Goal: Task Accomplishment & Management: Manage account settings

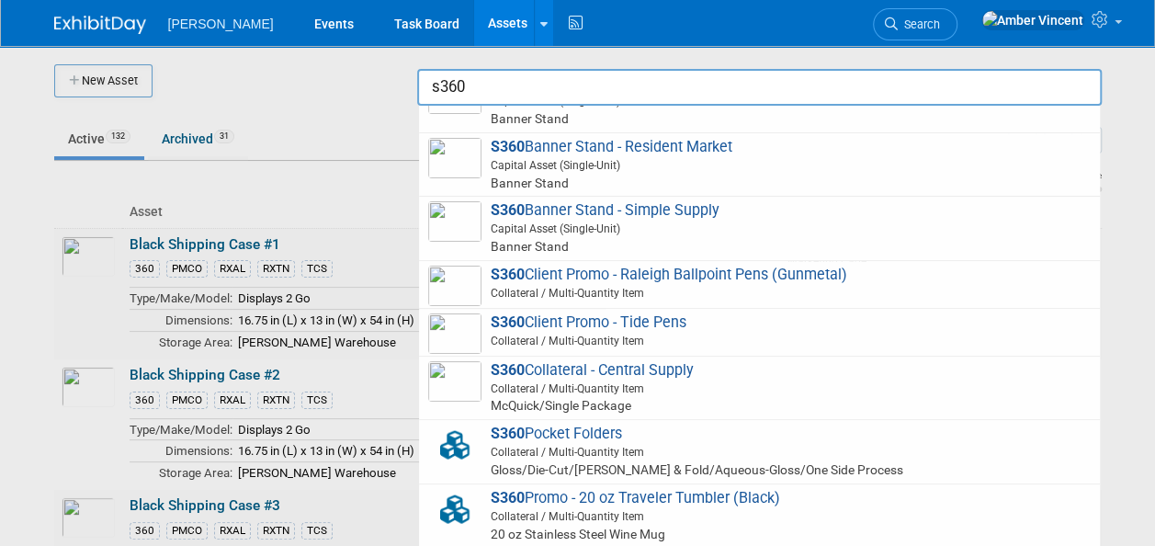
scroll to position [460, 0]
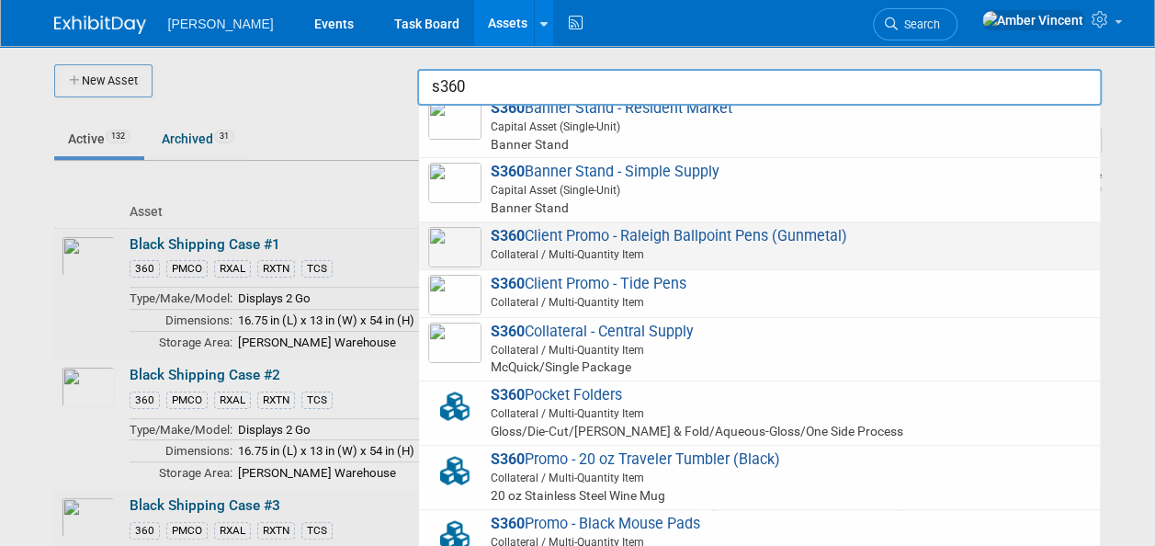
click at [592, 233] on span "S360 Client Promo - Raleigh Ballpoint Pens (Gunmetal) Collateral / Multi-Quanti…" at bounding box center [759, 246] width 663 height 38
type input "S360 Client Promo - Raleigh Ballpoint Pens (Gunmetal)"
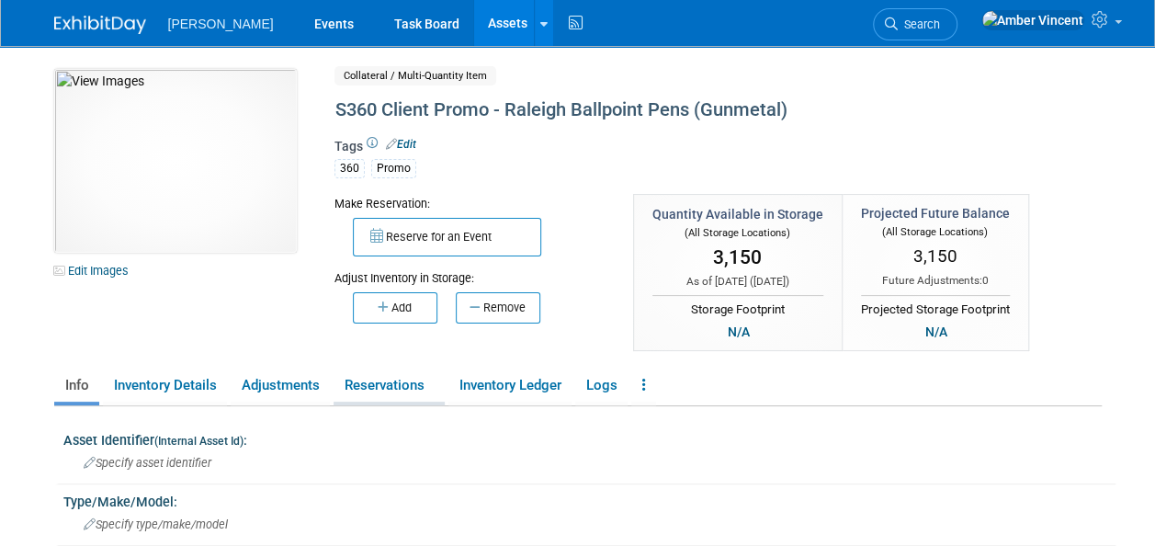
click at [399, 385] on link "Reservations" at bounding box center [389, 386] width 111 height 32
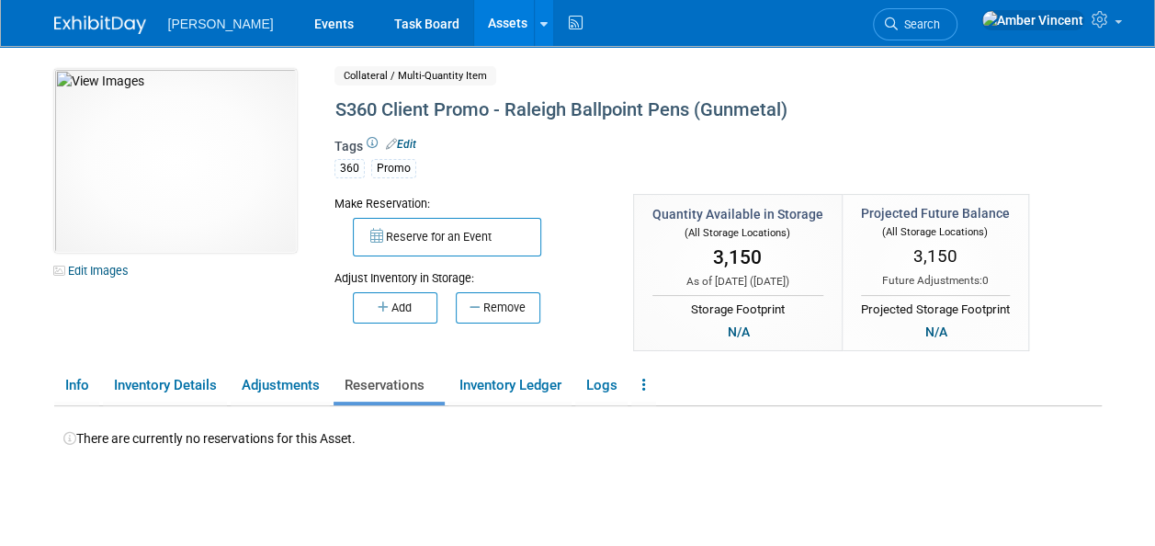
click at [474, 17] on link "Assets" at bounding box center [507, 23] width 67 height 46
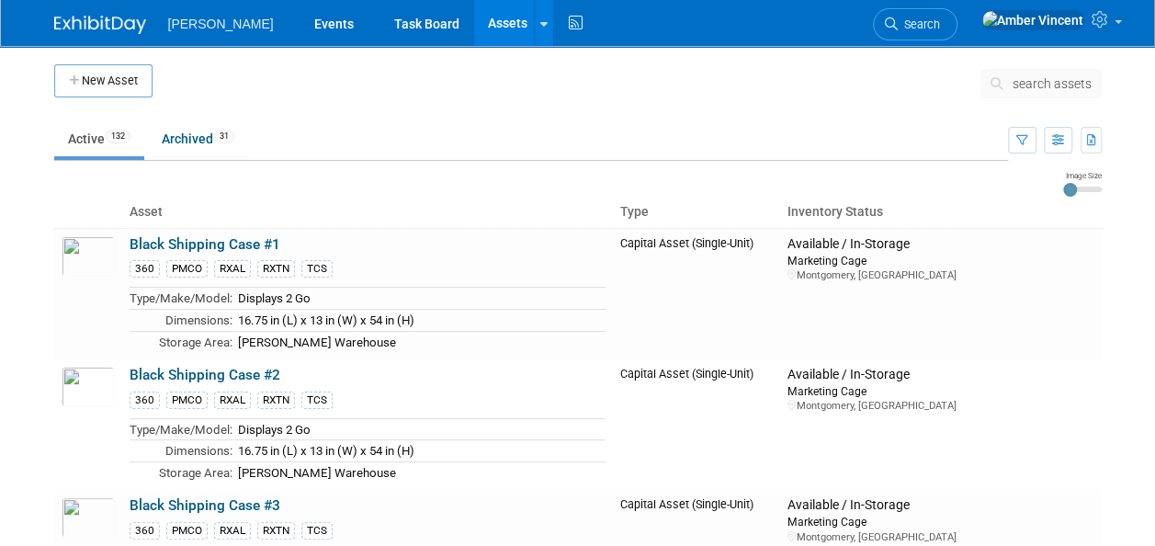
click at [1048, 80] on span "search assets" at bounding box center [1052, 83] width 79 height 15
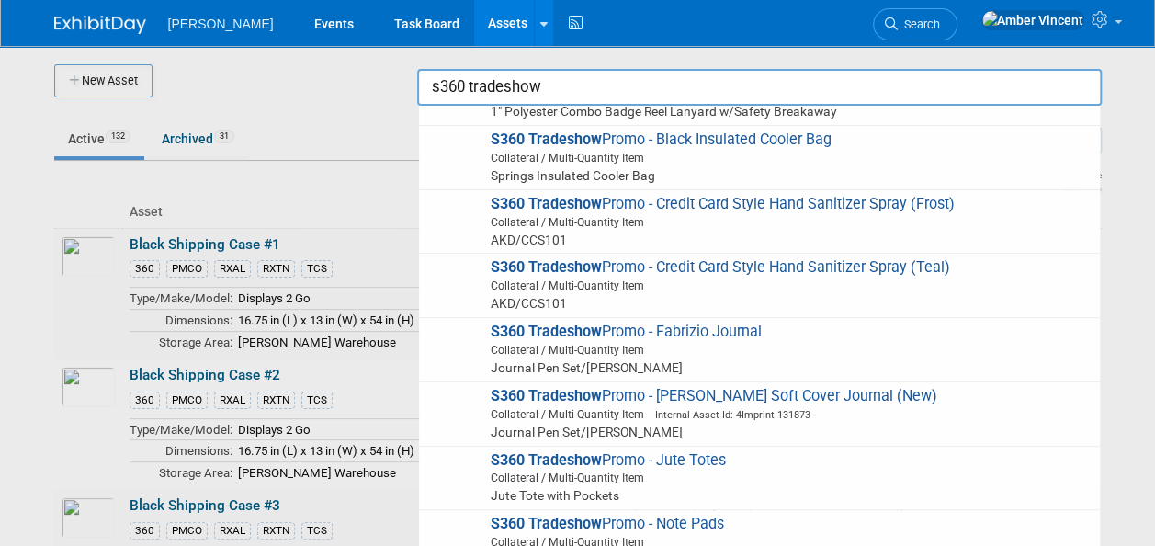
scroll to position [460, 0]
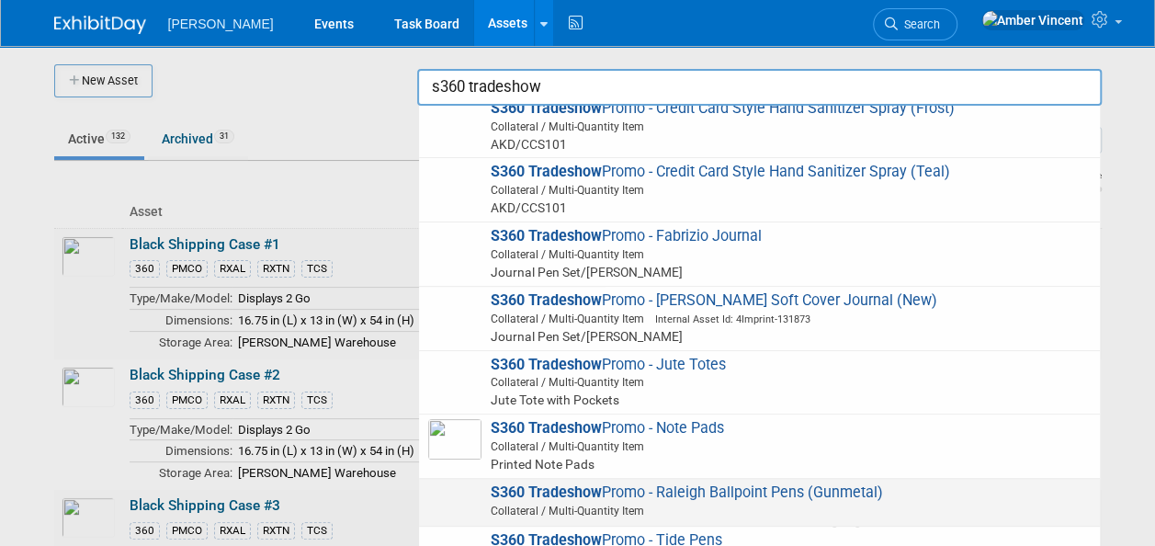
click at [583, 509] on span "Collateral / Multi-Quantity Item" at bounding box center [762, 511] width 657 height 17
type input "S360 Tradeshow Promo - Raleigh Ballpoint Pens (Gunmetal)"
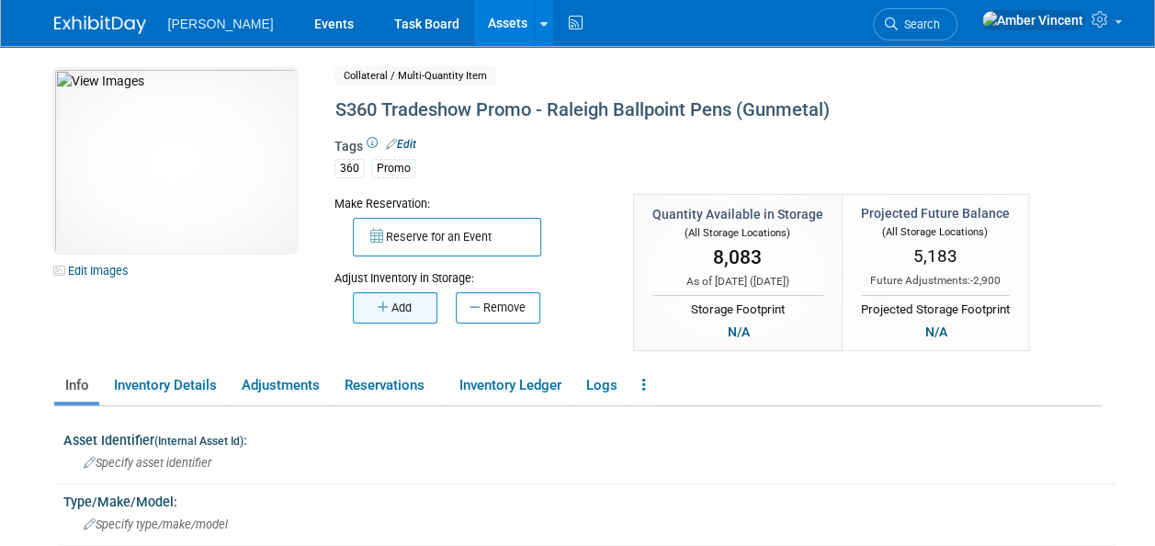
click at [400, 319] on button "Add" at bounding box center [395, 307] width 85 height 31
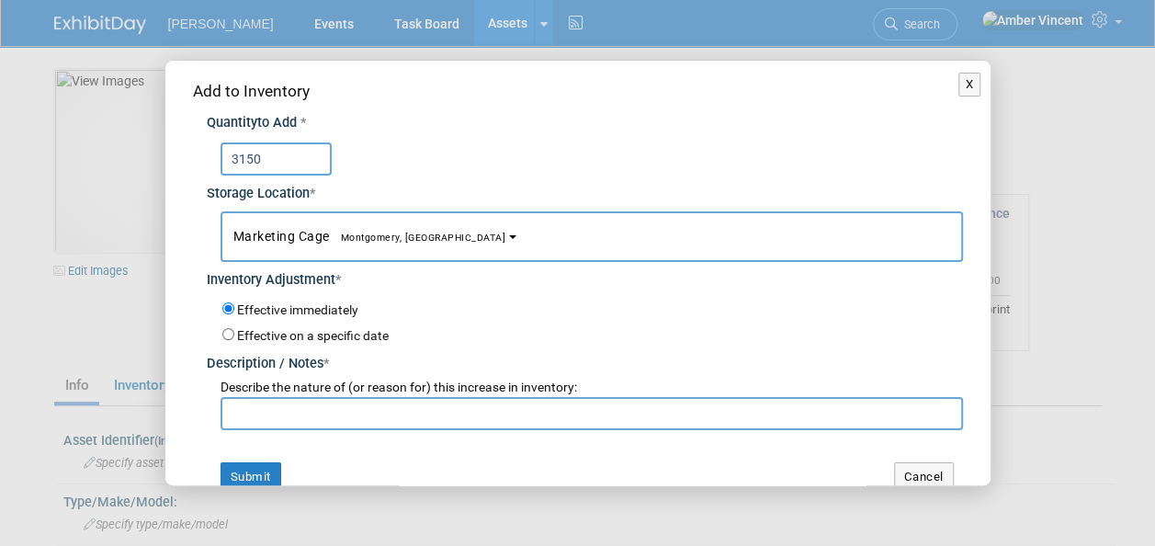
type input "3150"
click at [296, 406] on input "text" at bounding box center [592, 413] width 743 height 33
click at [232, 413] on input "promo inventory transfer" at bounding box center [592, 413] width 743 height 33
type input "client promo inventory transfer"
click at [237, 467] on button "Submit" at bounding box center [251, 476] width 61 height 29
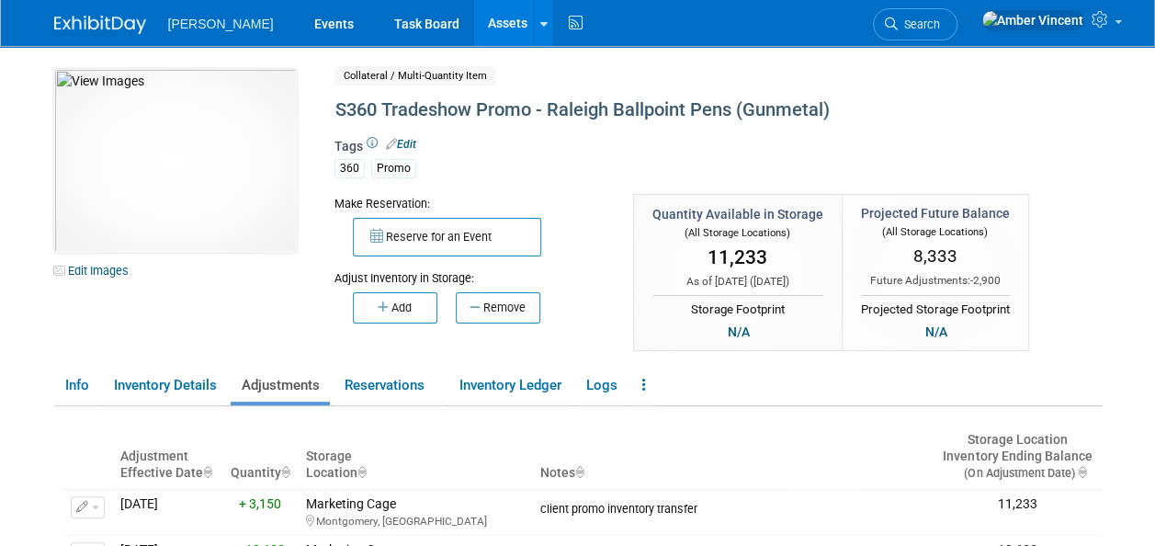
click at [474, 23] on link "Assets" at bounding box center [507, 23] width 67 height 46
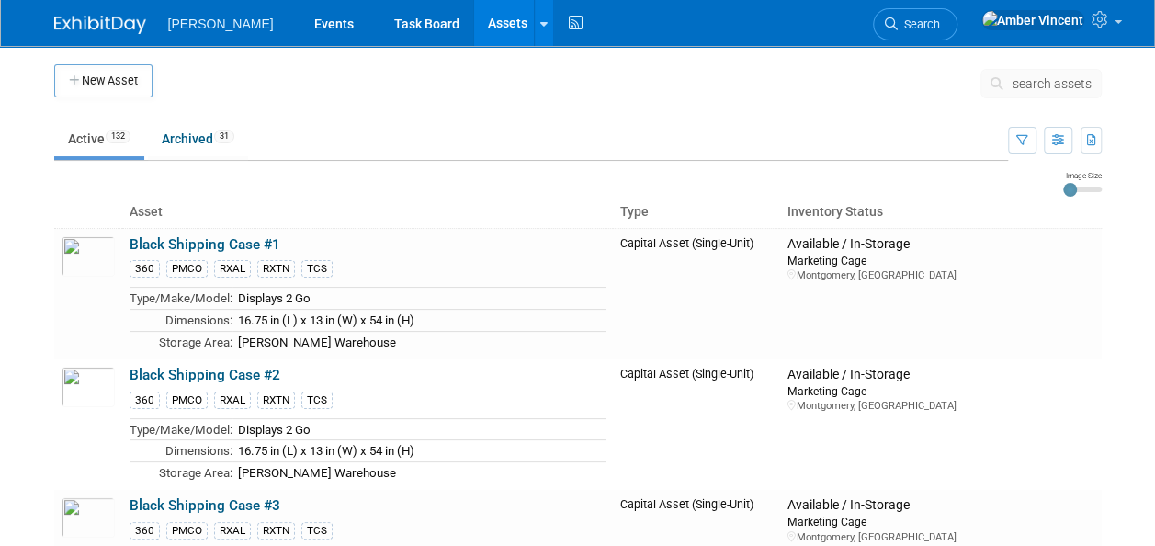
click at [1059, 88] on span "search assets" at bounding box center [1052, 83] width 79 height 15
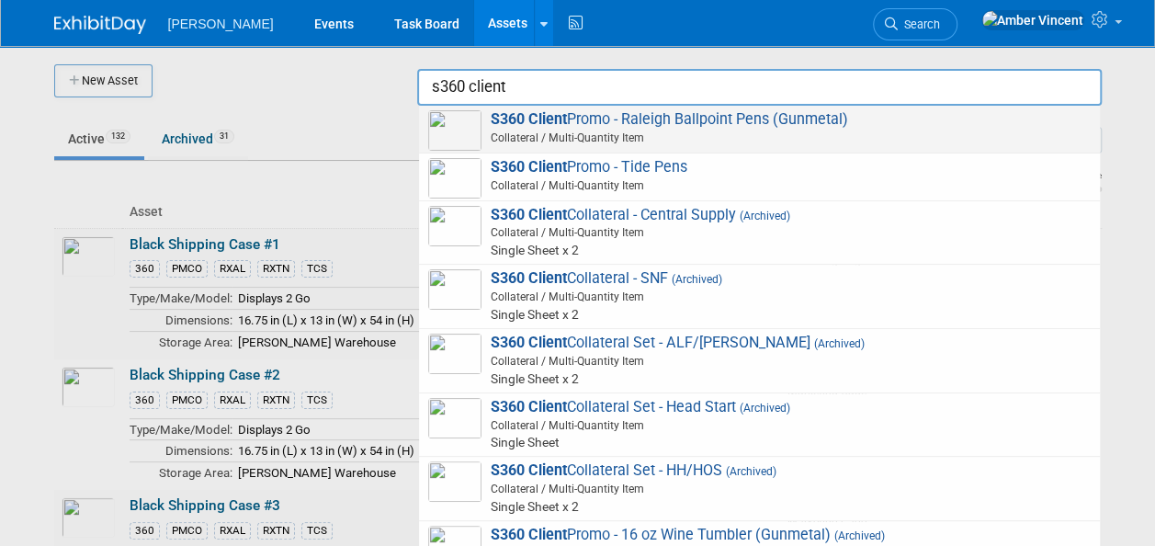
click at [967, 116] on span "S360 Client Promo - Raleigh Ballpoint Pens (Gunmetal) Collateral / Multi-Quanti…" at bounding box center [759, 129] width 663 height 38
type input "S360 Client Promo - Raleigh Ballpoint Pens (Gunmetal)"
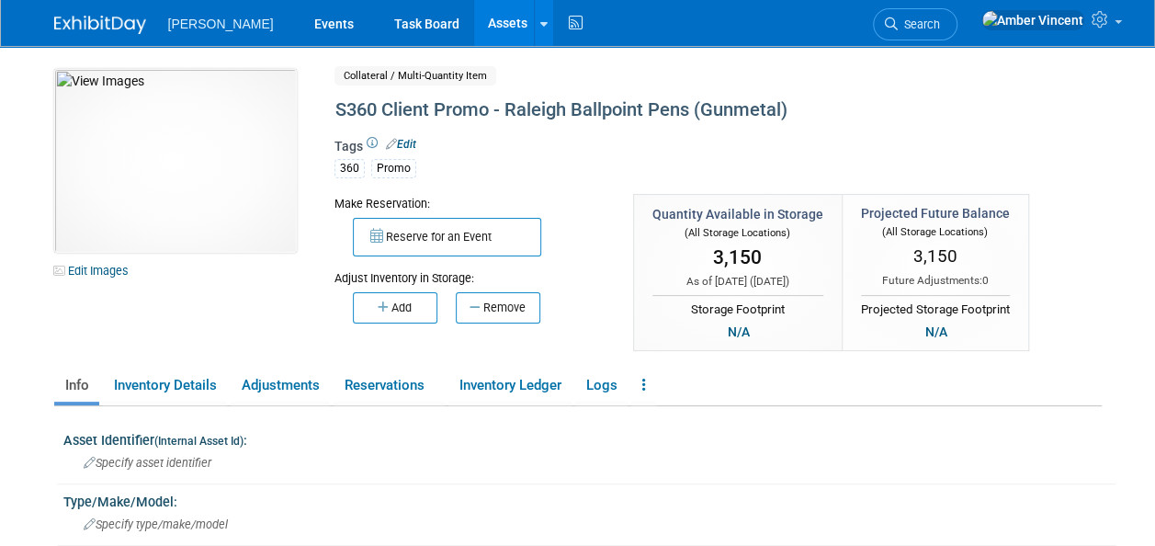
click at [485, 302] on button "Remove" at bounding box center [498, 307] width 85 height 31
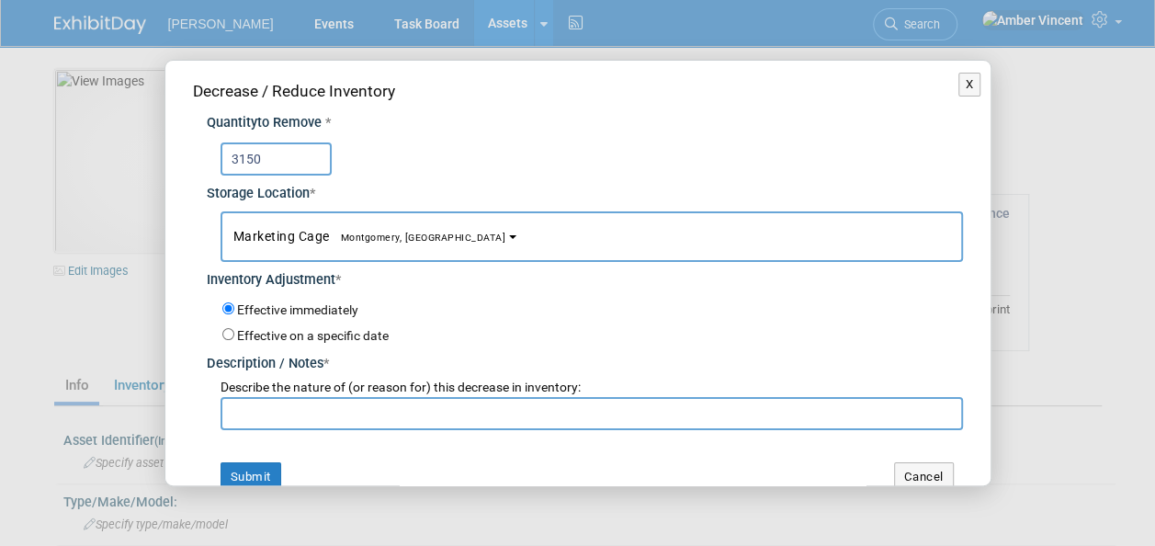
type input "3150"
click at [291, 412] on input "text" at bounding box center [592, 413] width 743 height 33
type input "i"
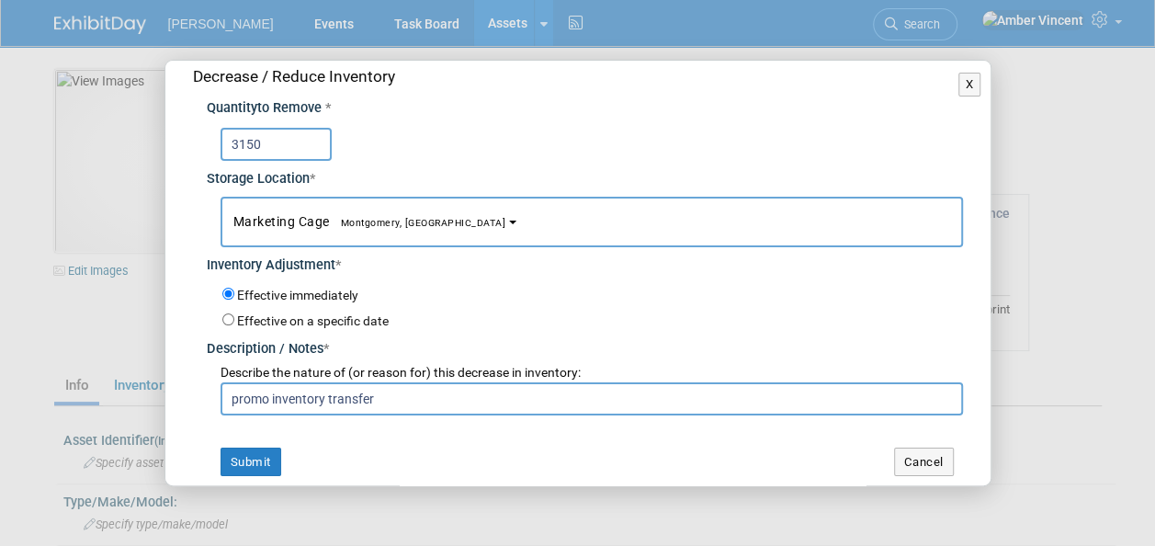
scroll to position [23, 0]
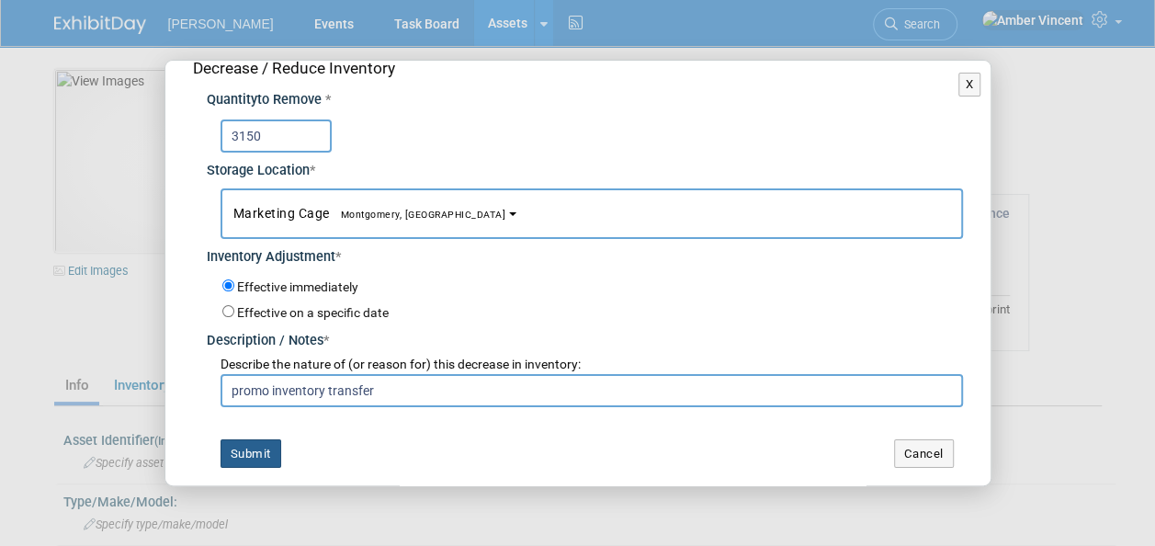
type input "promo inventory transfer"
click at [254, 458] on button "Submit" at bounding box center [251, 453] width 61 height 29
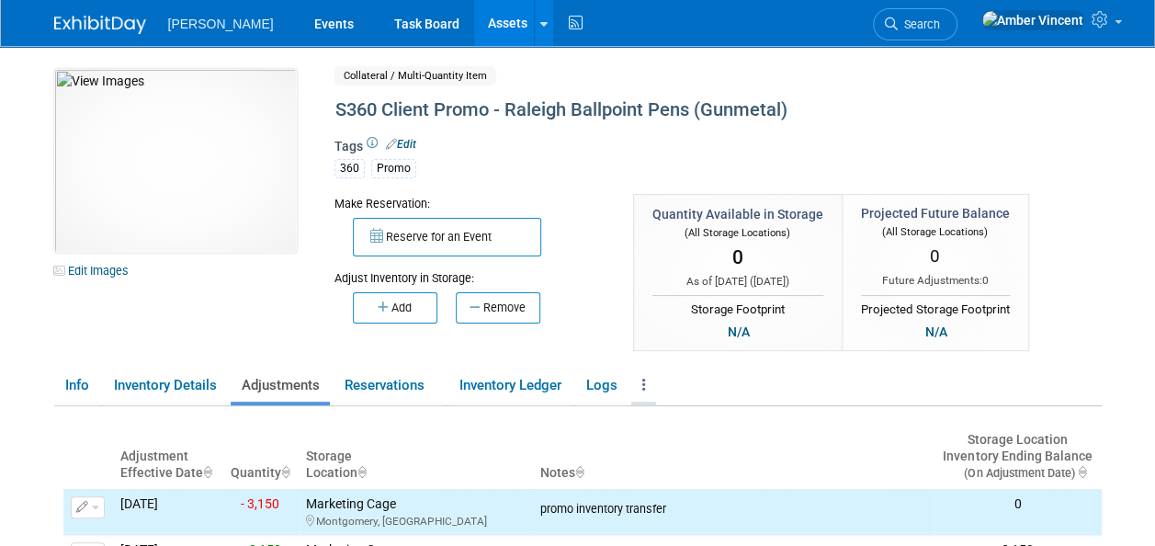
click at [646, 380] on icon at bounding box center [645, 385] width 4 height 14
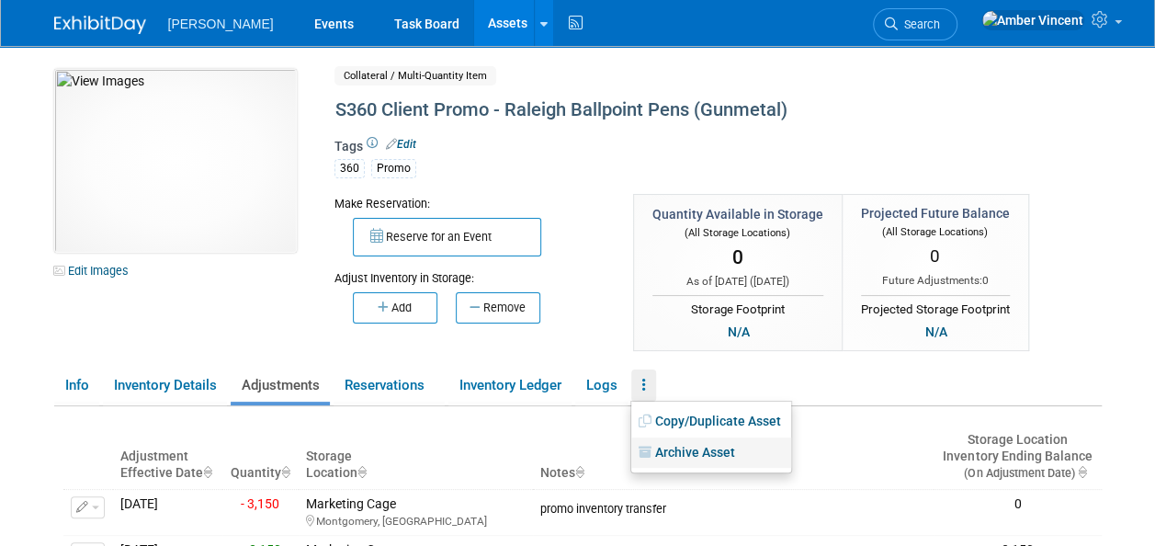
click at [725, 449] on link "Archive Asset" at bounding box center [712, 453] width 160 height 31
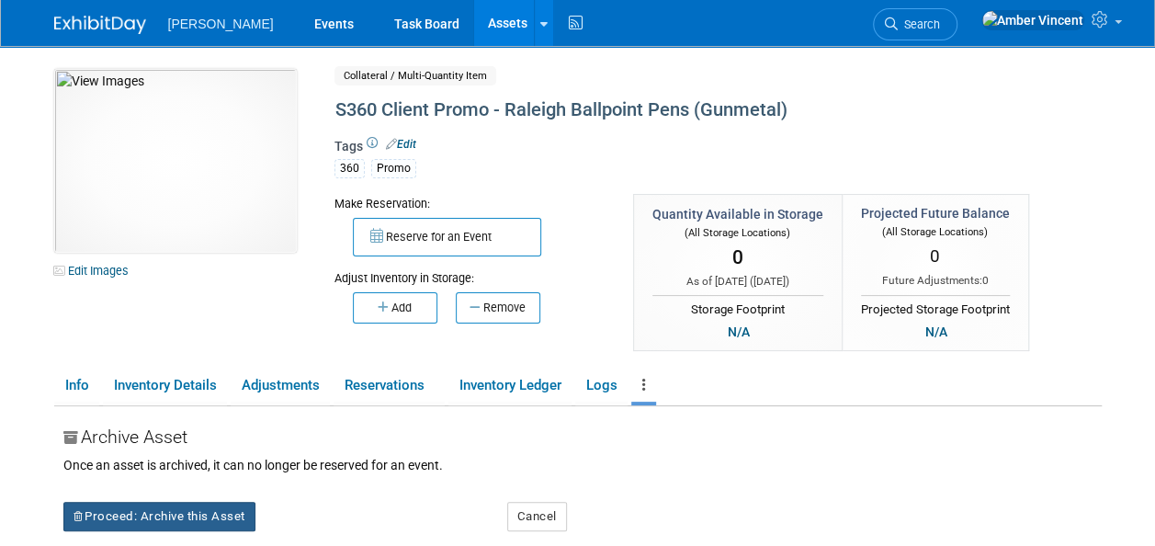
click at [213, 516] on button "Proceed: Archive this Asset" at bounding box center [159, 516] width 192 height 29
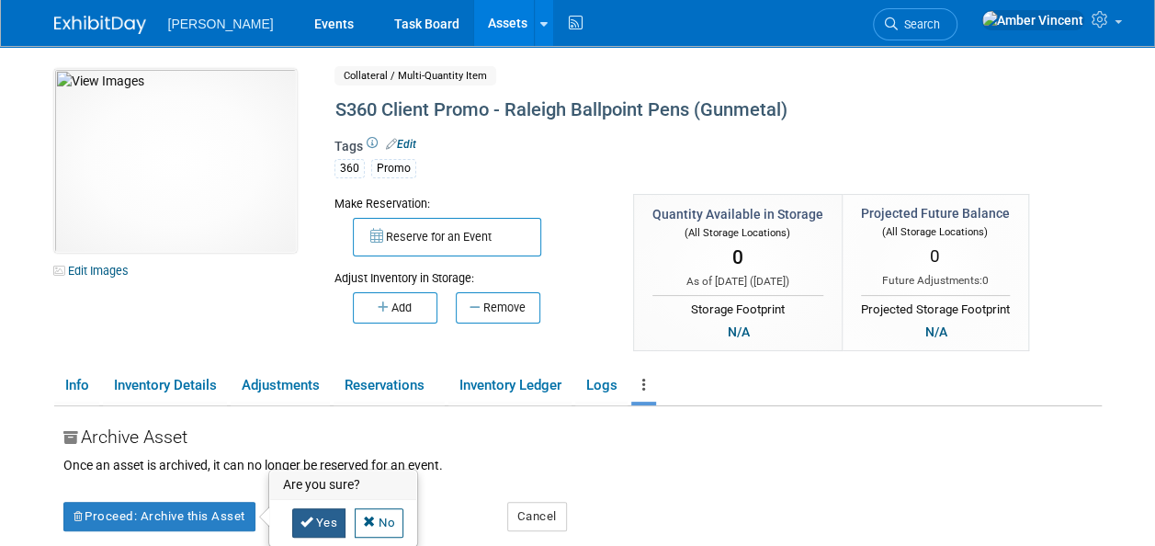
click at [309, 523] on icon at bounding box center [307, 522] width 13 height 12
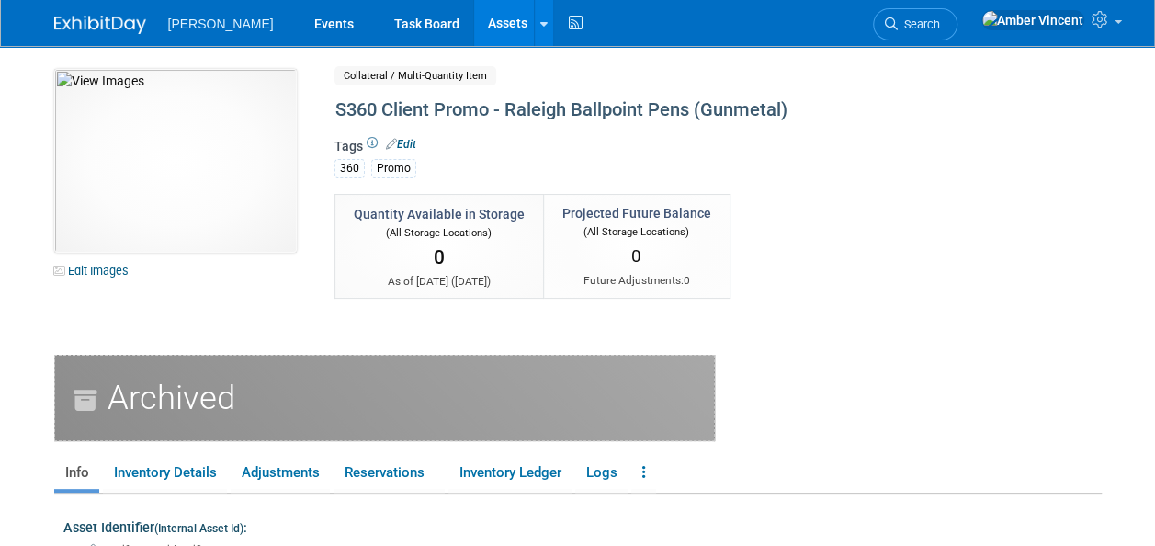
click at [474, 26] on link "Assets" at bounding box center [507, 23] width 67 height 46
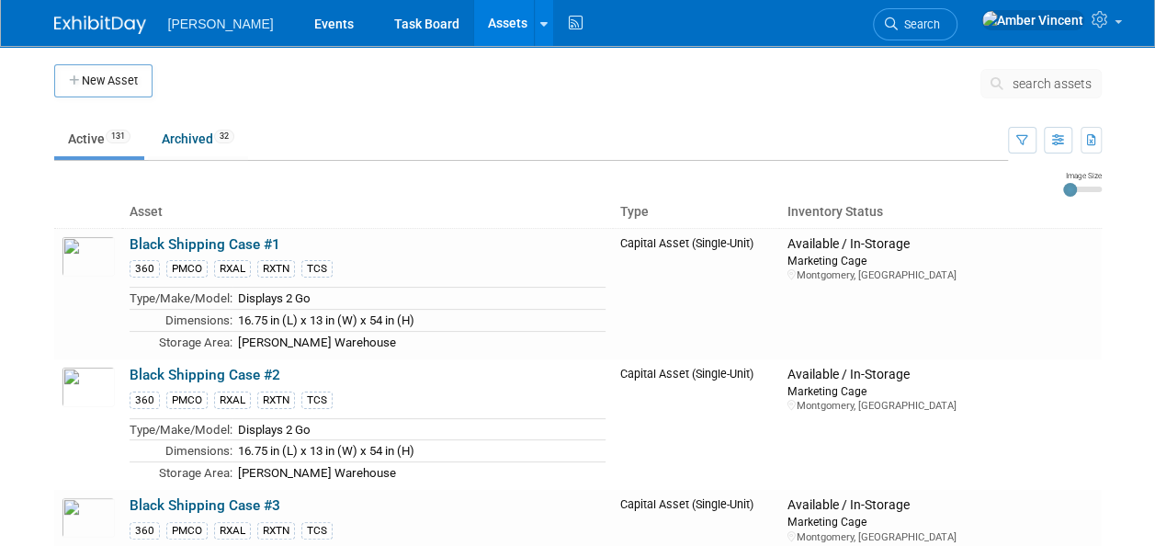
click at [1052, 86] on span "search assets" at bounding box center [1052, 83] width 79 height 15
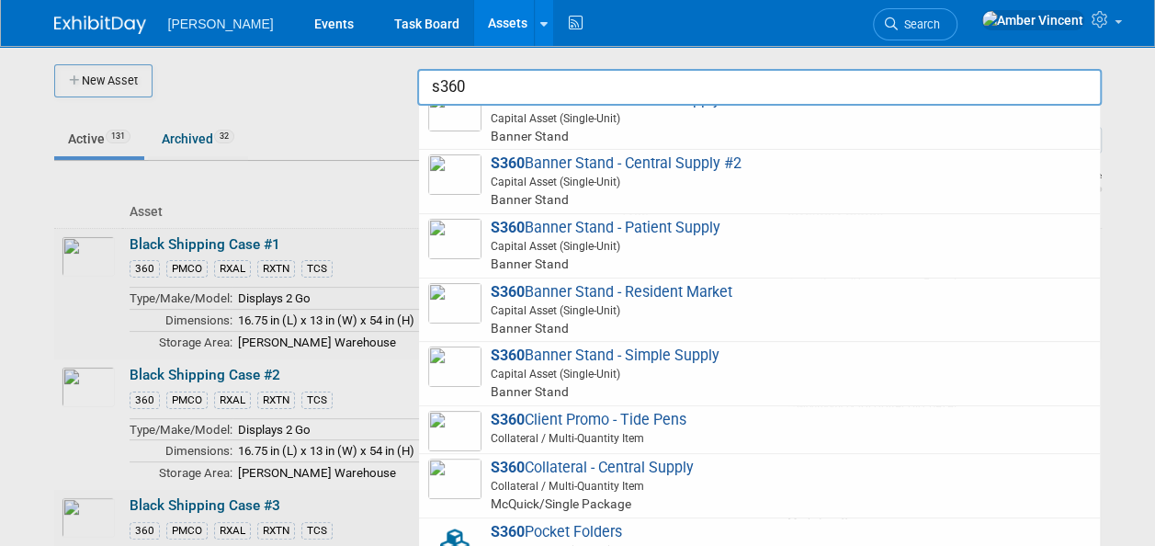
scroll to position [552, 0]
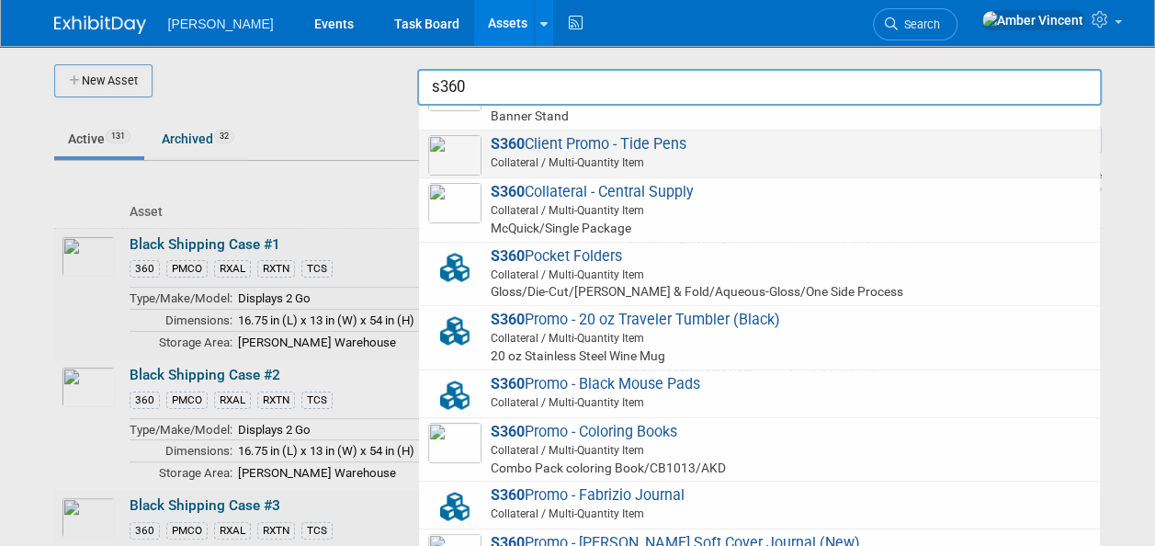
click at [506, 157] on span "Collateral / Multi-Quantity Item" at bounding box center [762, 162] width 657 height 17
type input "S360 Client Promo - Tide Pens"
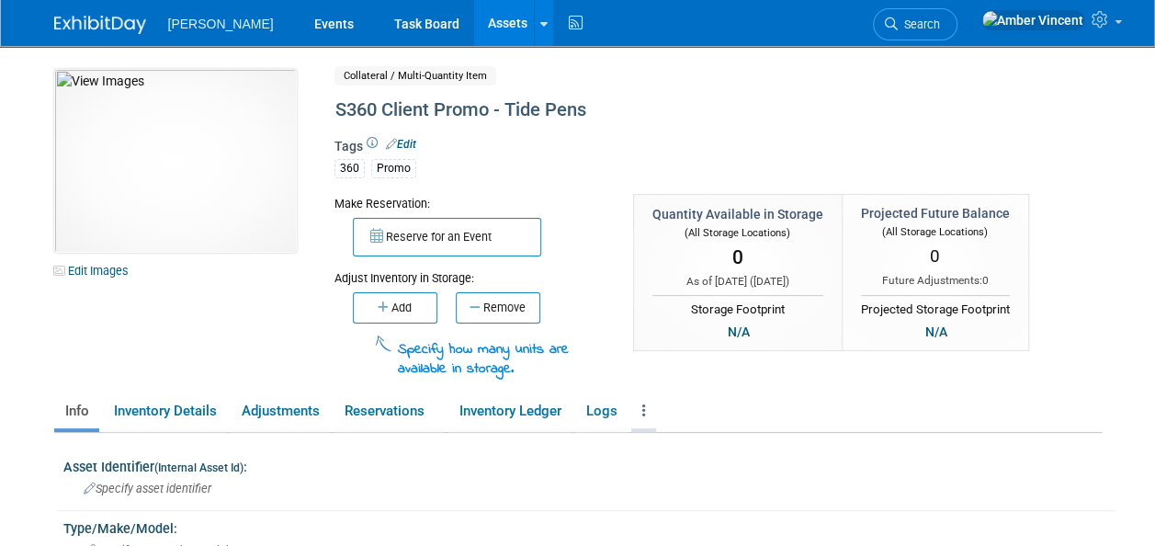
click at [653, 407] on link at bounding box center [644, 411] width 25 height 32
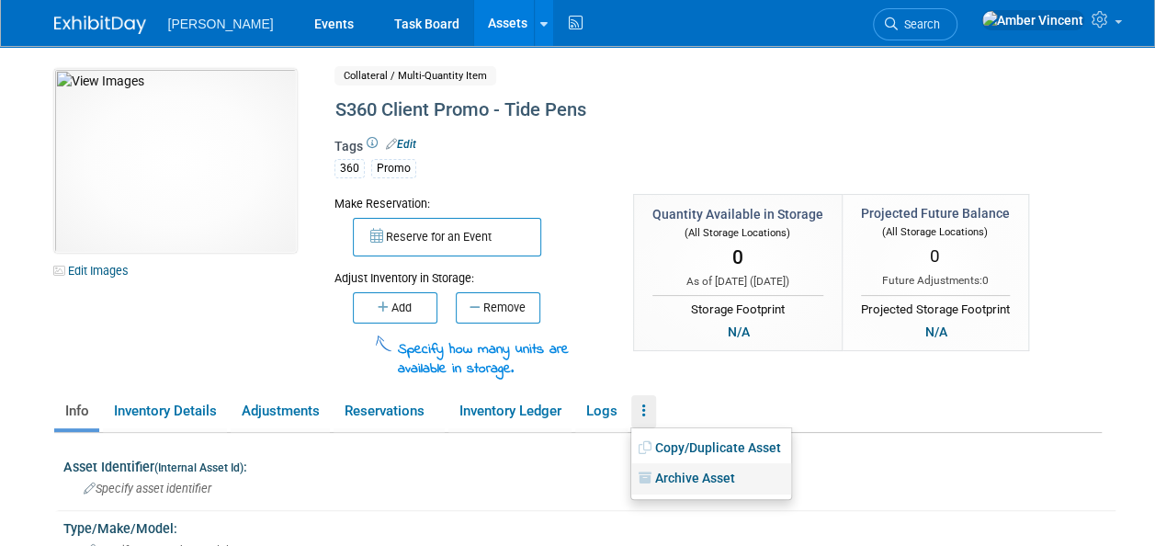
click at [669, 484] on link "Archive Asset" at bounding box center [712, 478] width 160 height 31
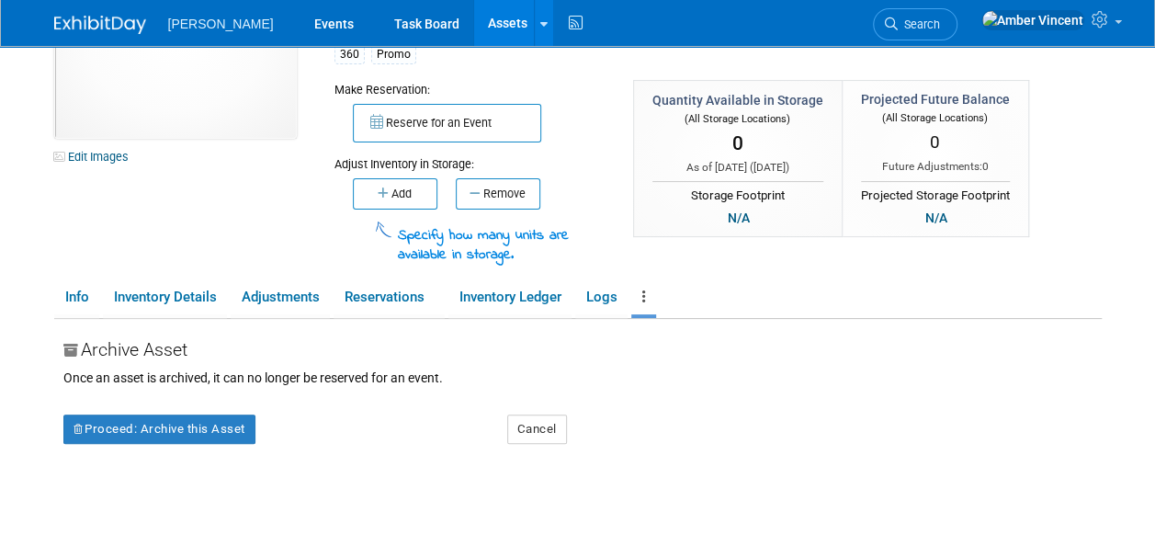
scroll to position [184, 0]
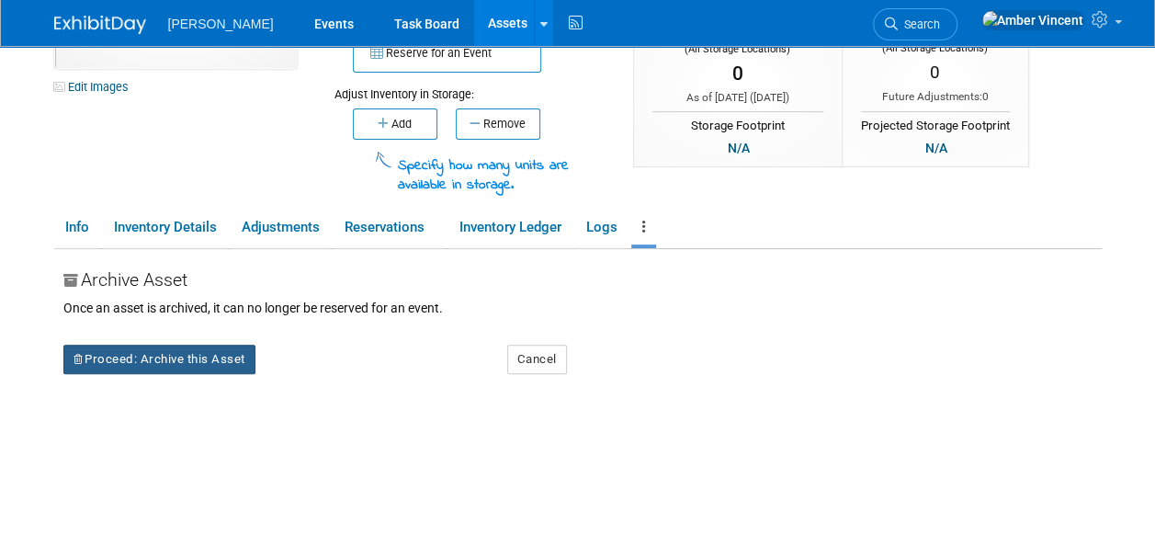
click at [212, 349] on button "Proceed: Archive this Asset" at bounding box center [159, 359] width 192 height 29
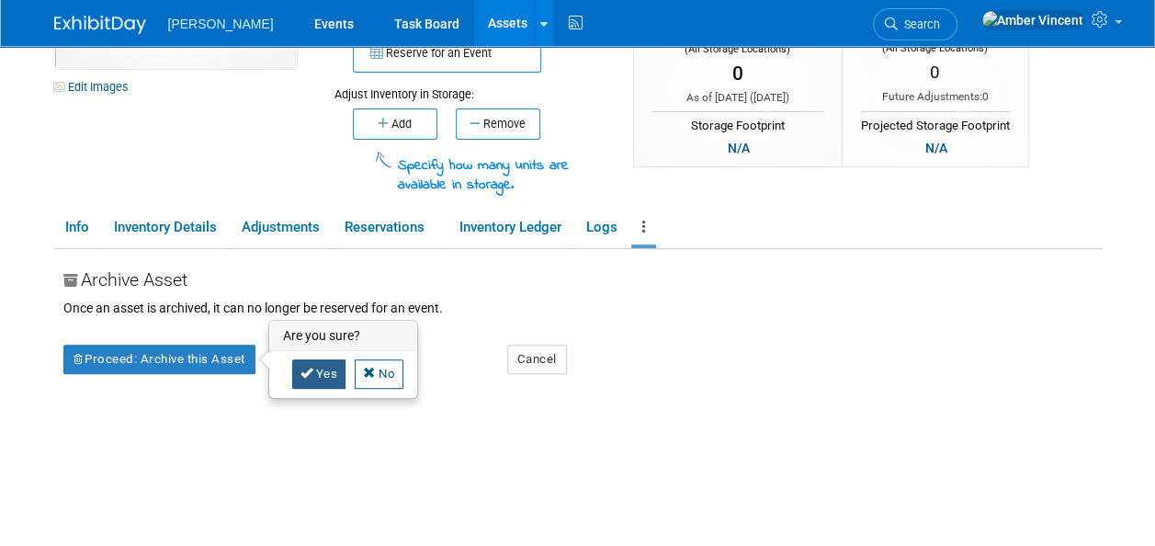
click at [320, 364] on link "Yes" at bounding box center [319, 373] width 54 height 29
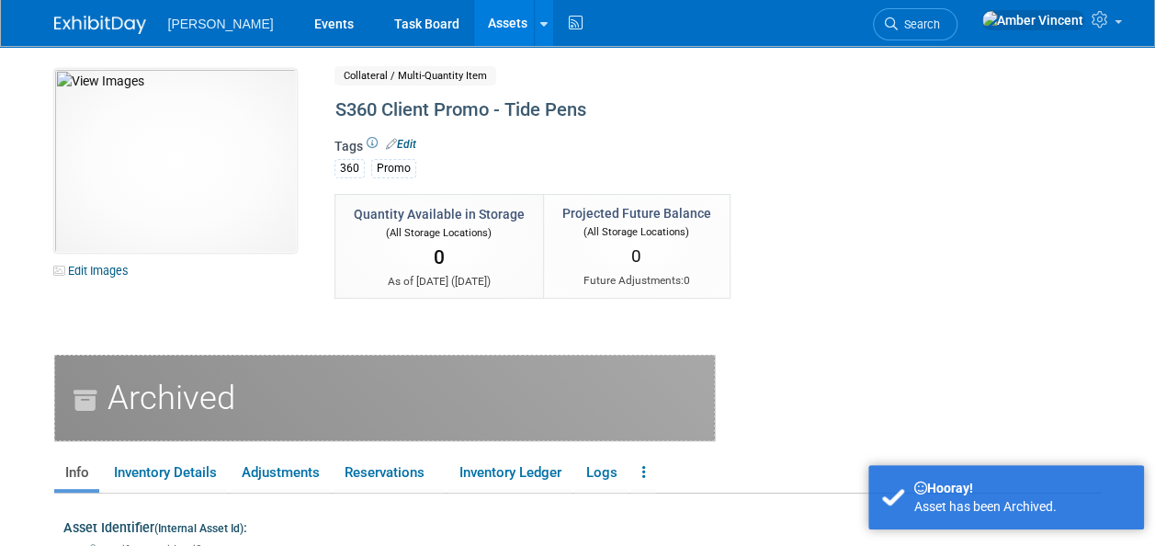
click at [474, 13] on link "Assets" at bounding box center [507, 23] width 67 height 46
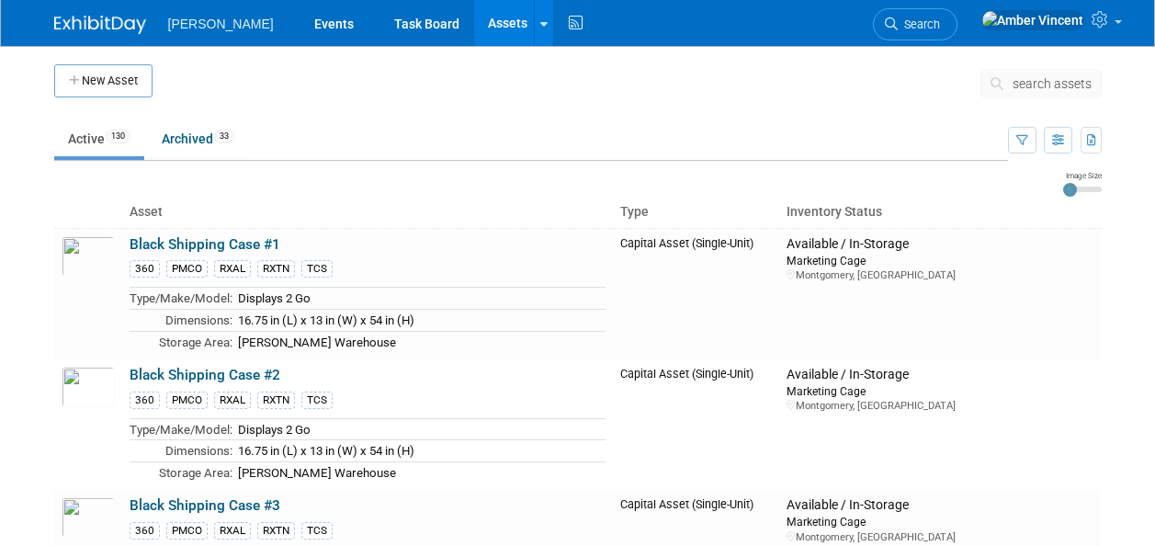
drag, startPoint x: 0, startPoint y: 0, endPoint x: 1047, endPoint y: 90, distance: 1050.9
click at [1047, 90] on span "search assets" at bounding box center [1052, 83] width 79 height 15
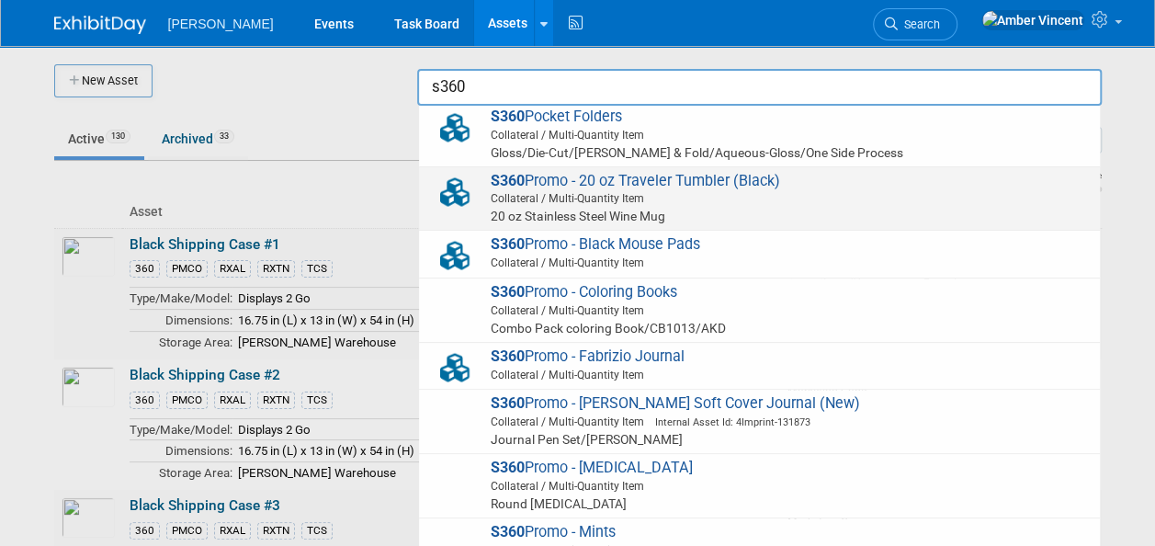
scroll to position [735, 0]
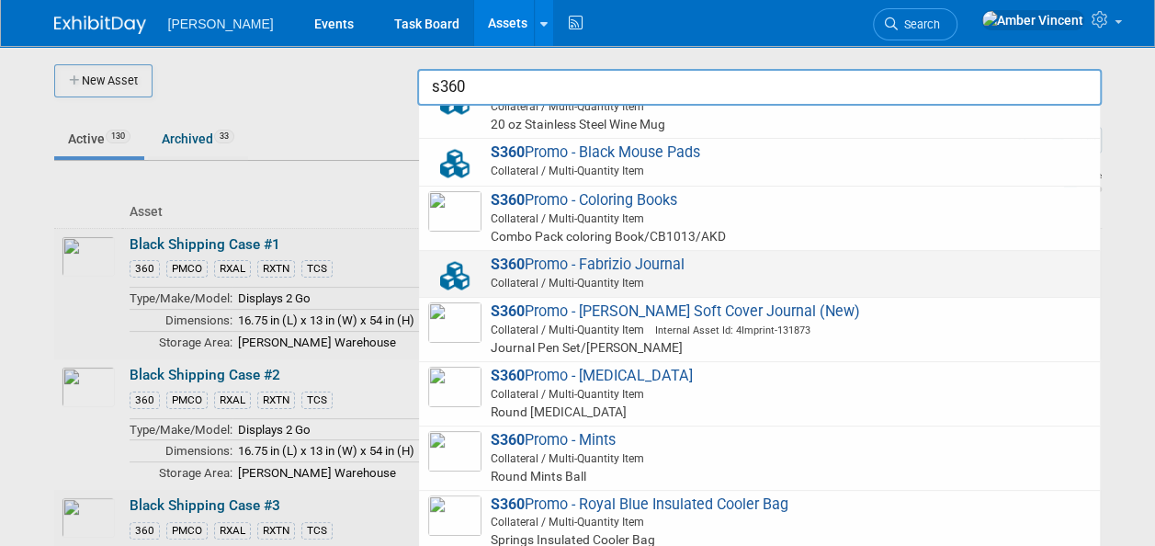
click at [677, 275] on span "Collateral / Multi-Quantity Item" at bounding box center [762, 283] width 657 height 17
type input "S360 Promo - Fabrizio Journal"
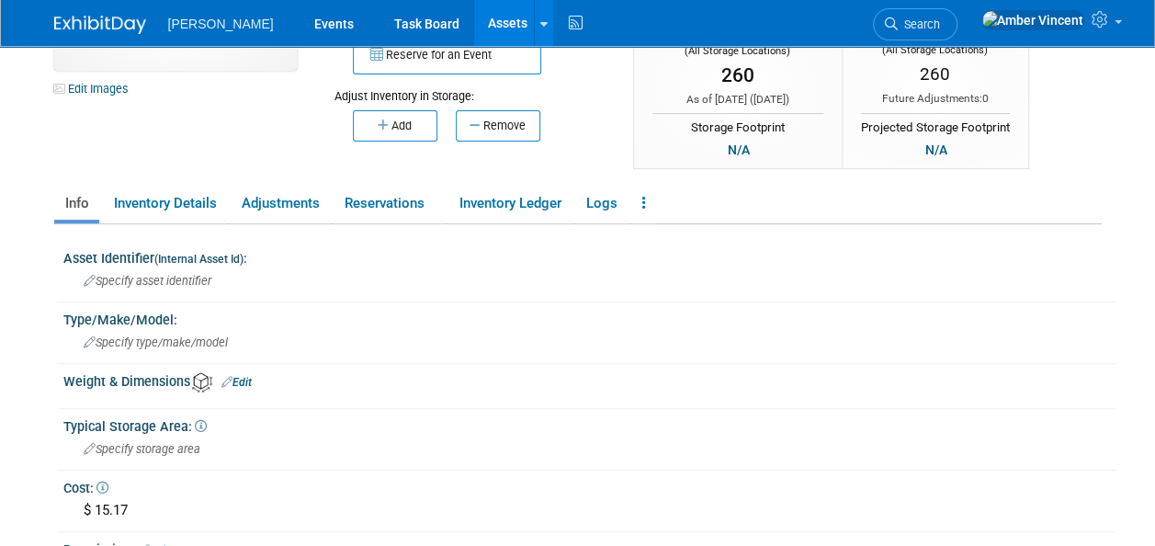
scroll to position [184, 0]
click at [504, 212] on link "Inventory Ledger" at bounding box center [510, 202] width 123 height 32
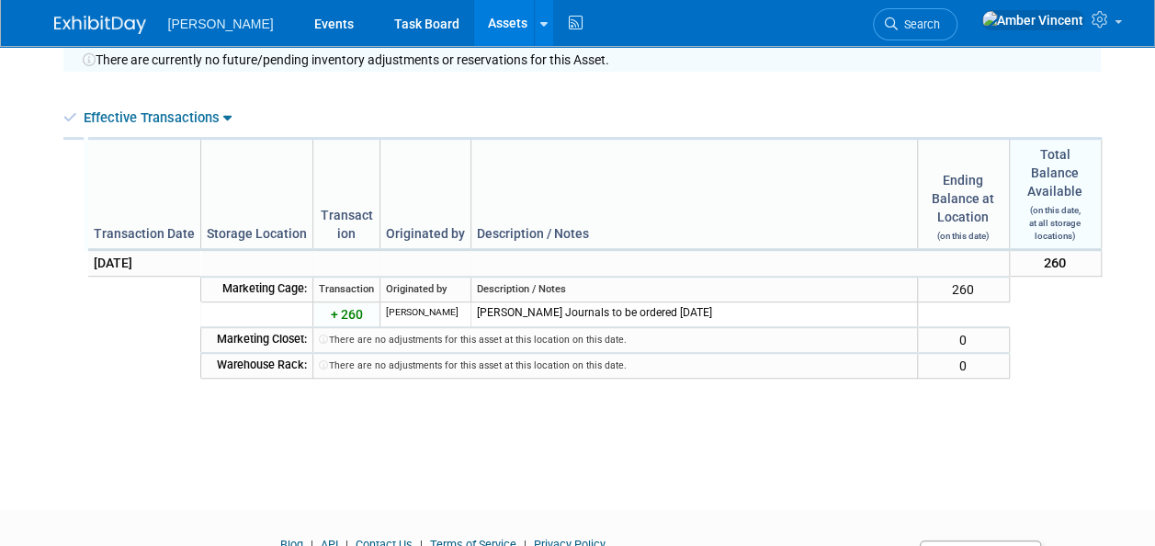
scroll to position [511, 0]
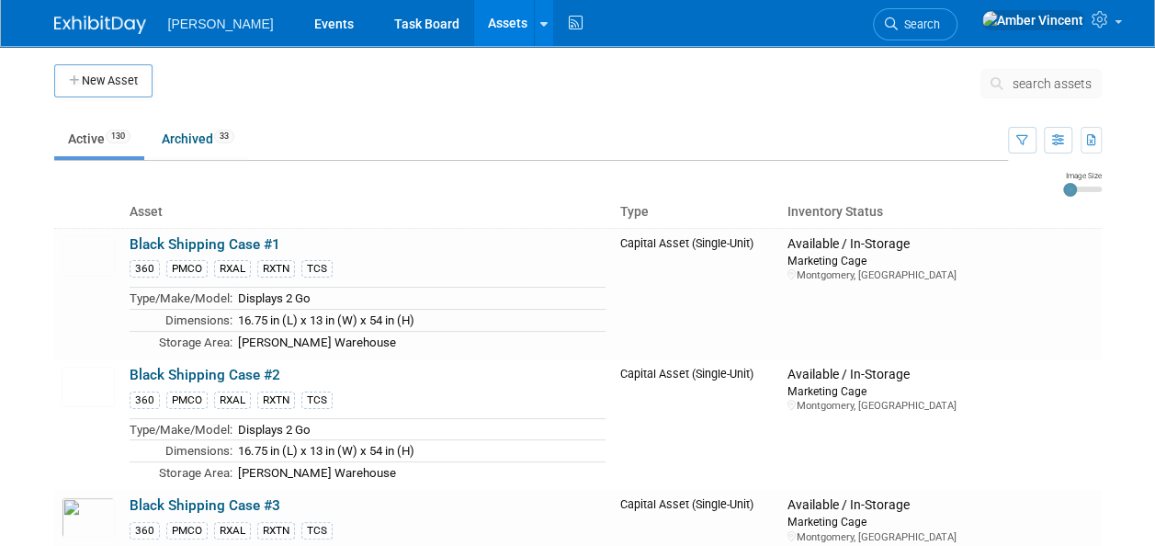
click at [1053, 79] on span "search assets" at bounding box center [1052, 83] width 79 height 15
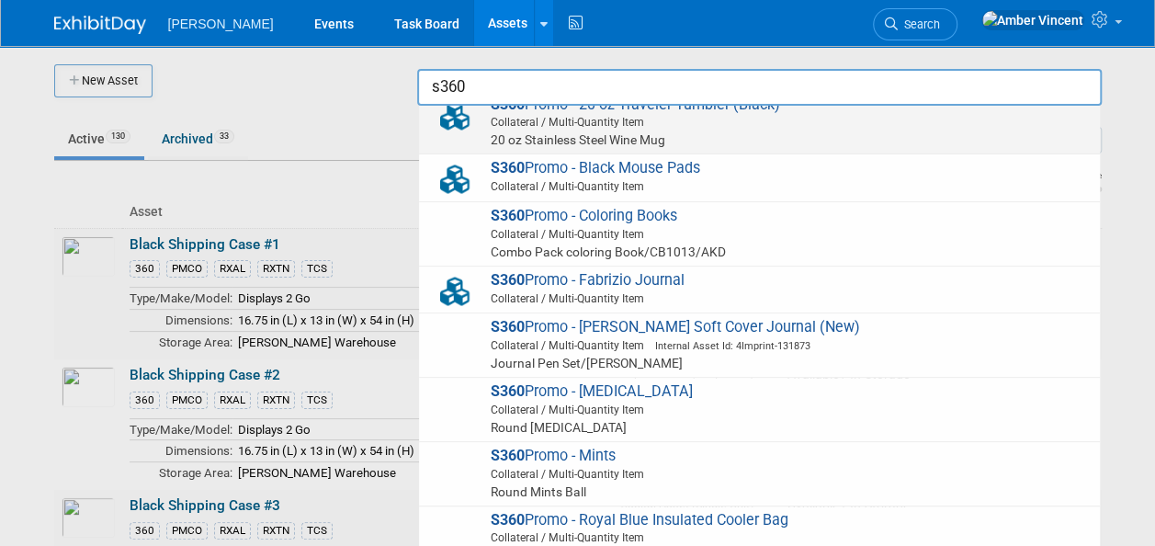
scroll to position [827, 0]
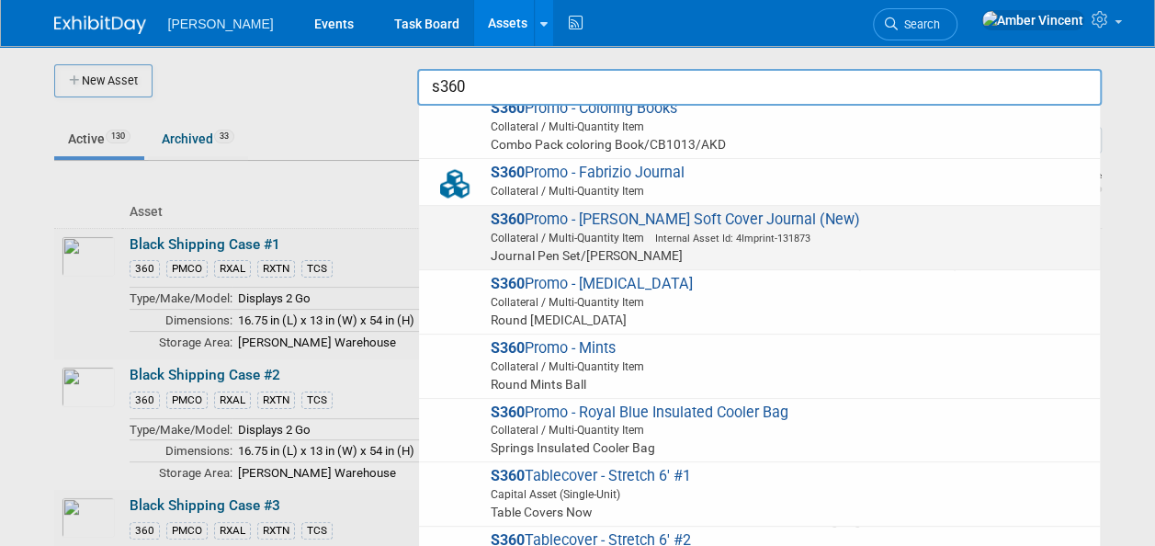
click at [745, 237] on span "Internal Asset Id: 4Imprint-131873" at bounding box center [727, 239] width 166 height 12
type input "S360 Promo - [PERSON_NAME] Soft Cover Journal (New)"
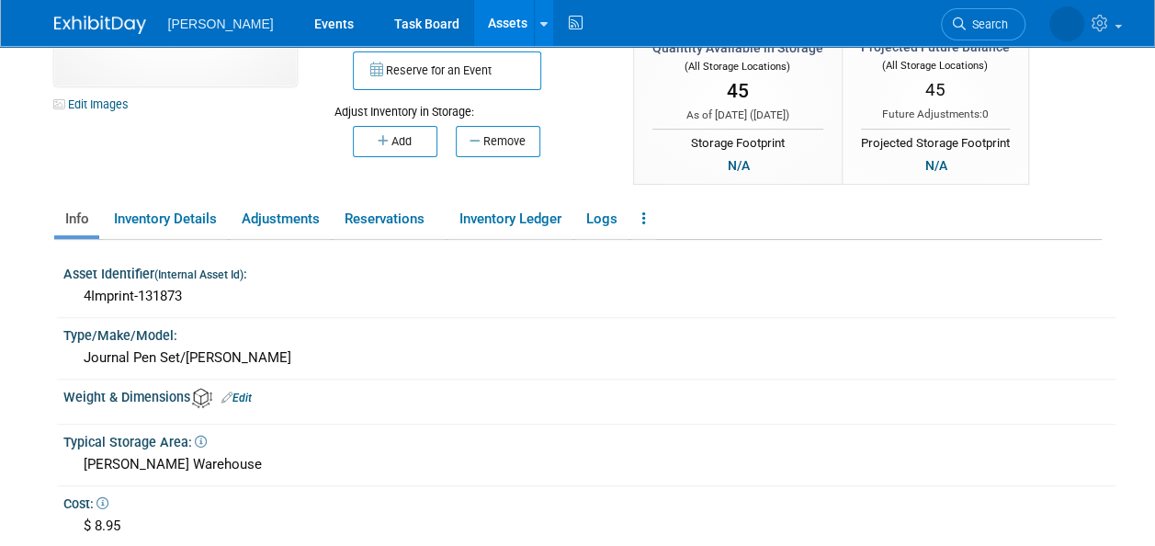
scroll to position [276, 0]
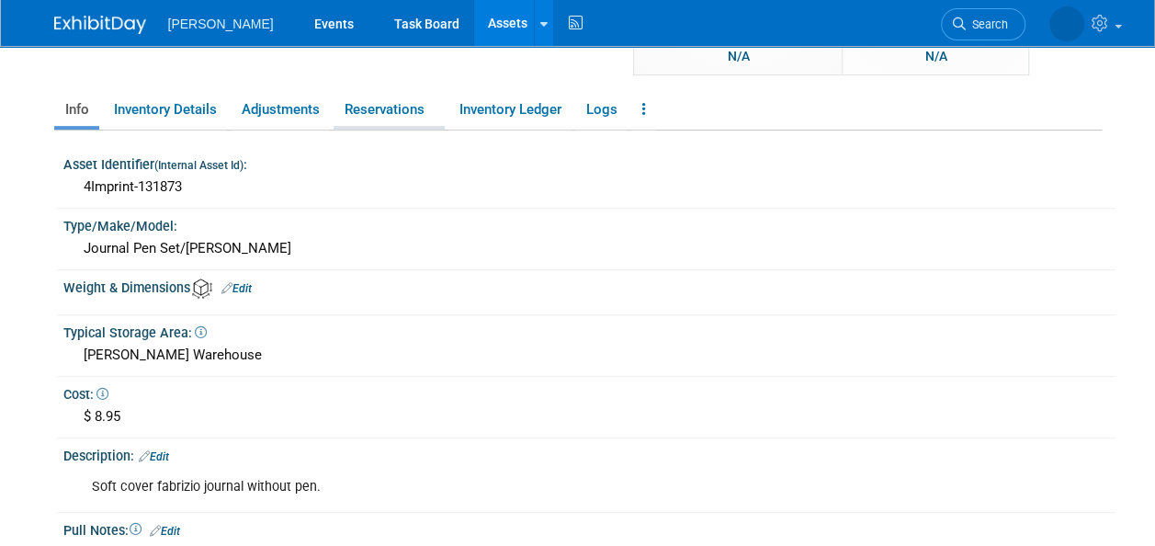
click at [391, 107] on link "Reservations" at bounding box center [389, 110] width 111 height 32
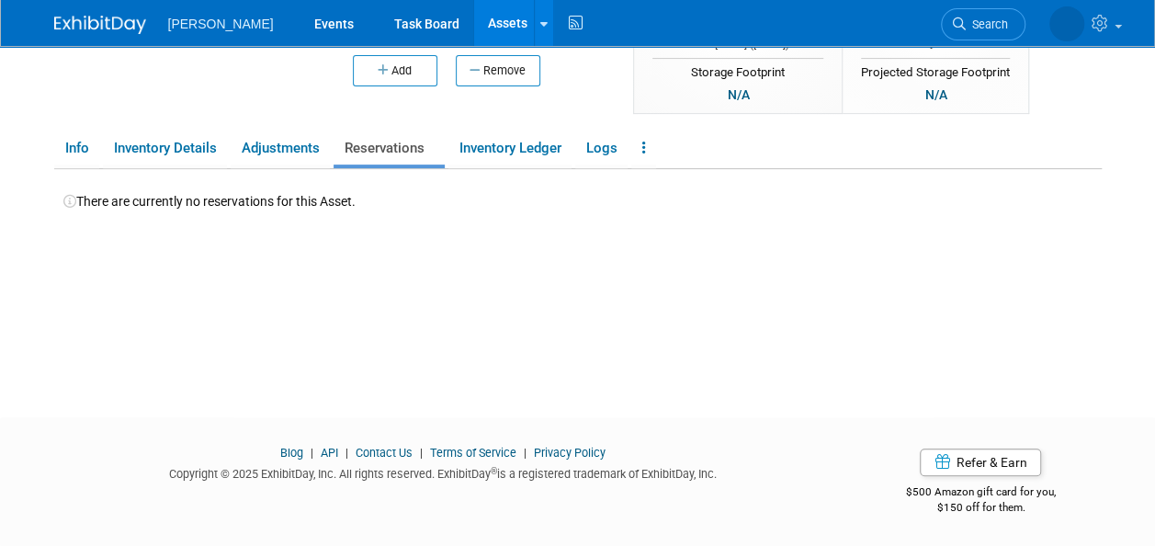
scroll to position [236, 0]
click at [296, 150] on link "Adjustments" at bounding box center [280, 149] width 99 height 32
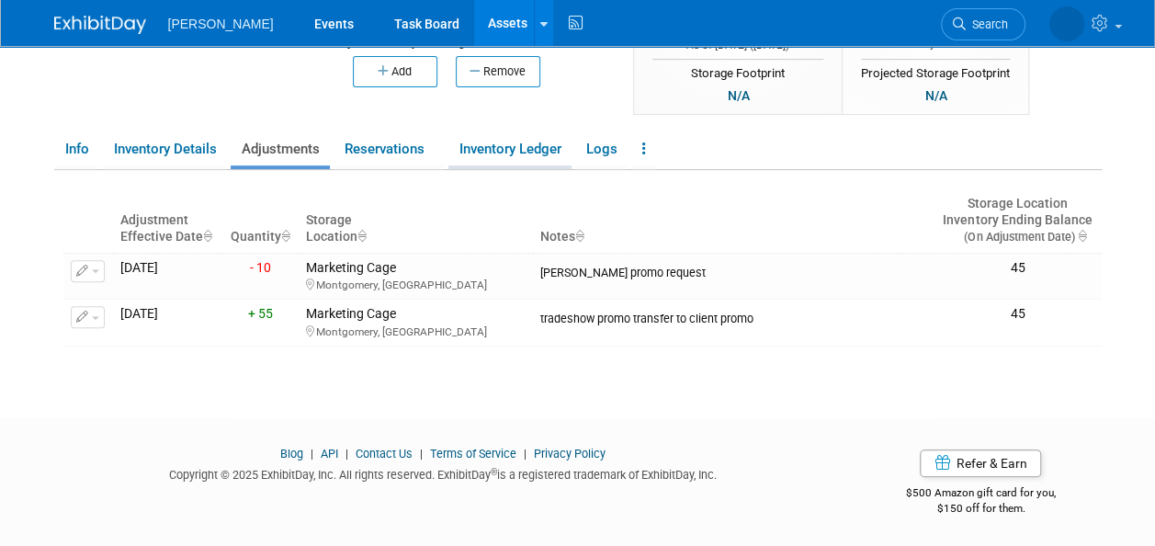
click at [500, 148] on link "Inventory Ledger" at bounding box center [510, 149] width 123 height 32
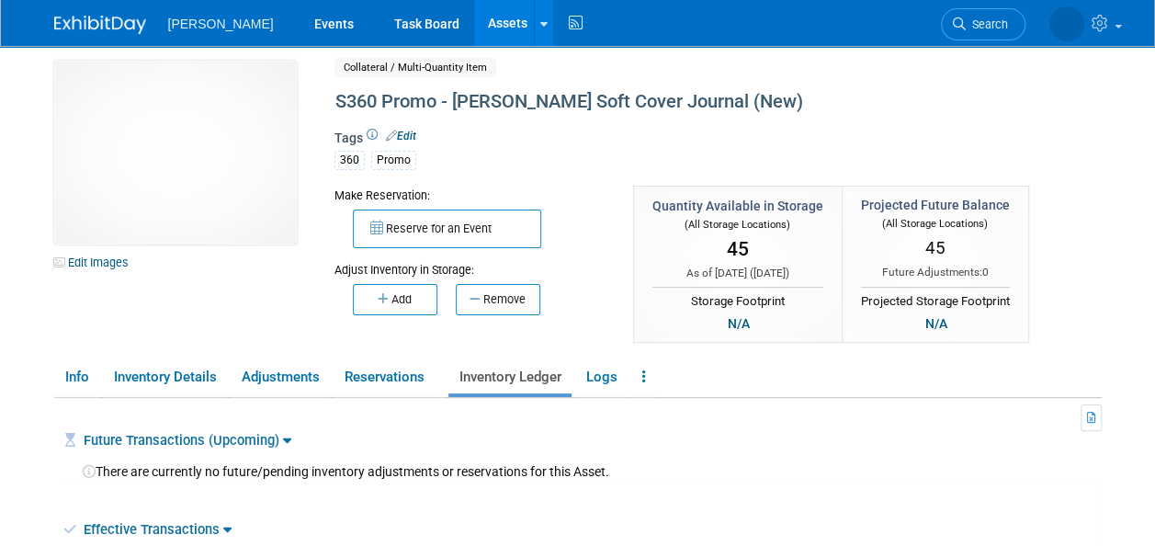
scroll to position [0, 0]
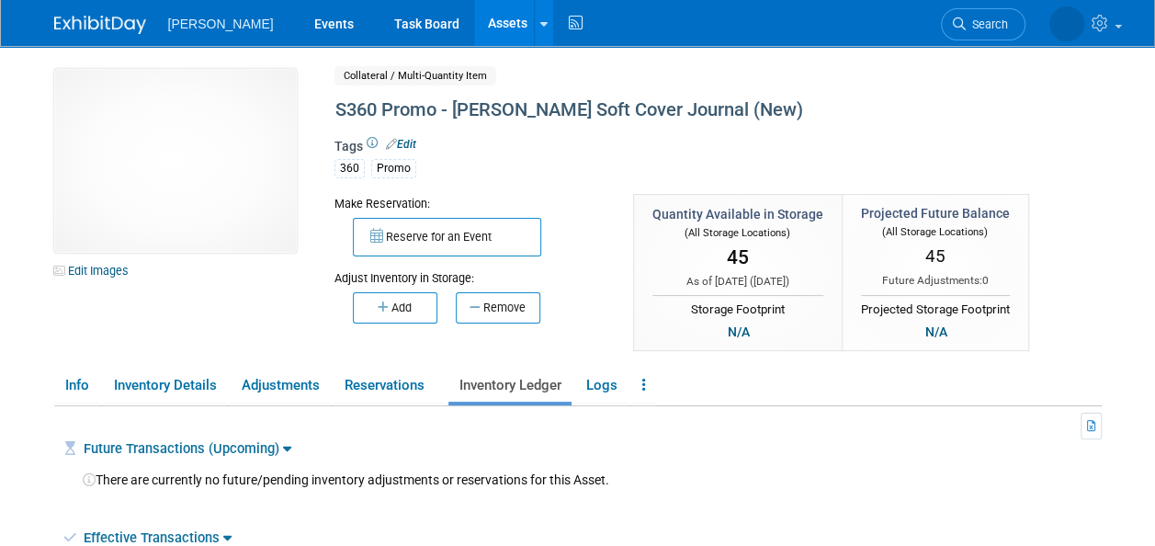
click at [474, 26] on link "Assets" at bounding box center [507, 23] width 67 height 46
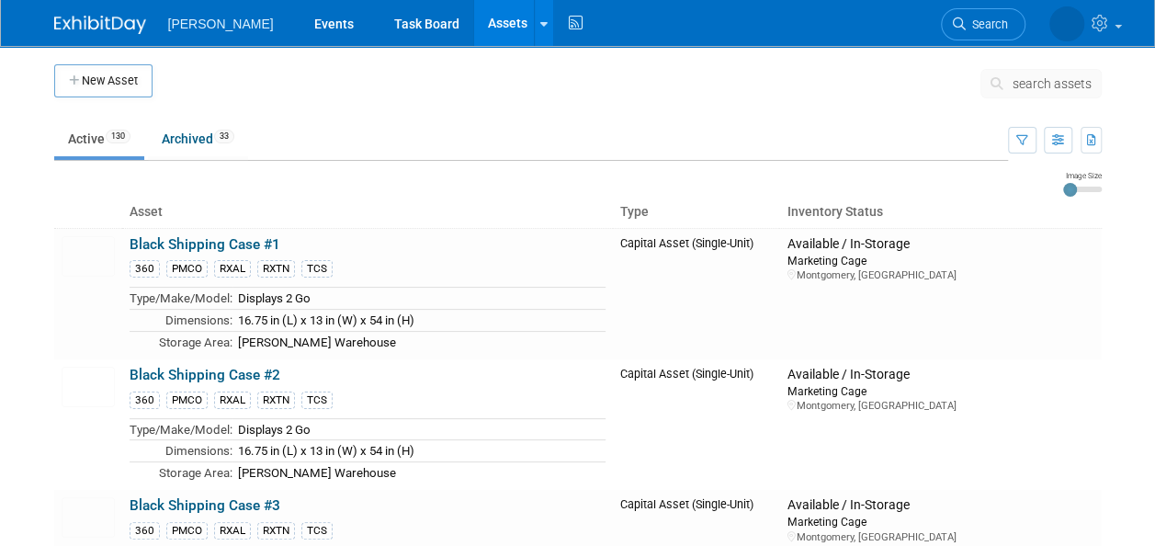
click at [1037, 88] on span "search assets" at bounding box center [1052, 83] width 79 height 15
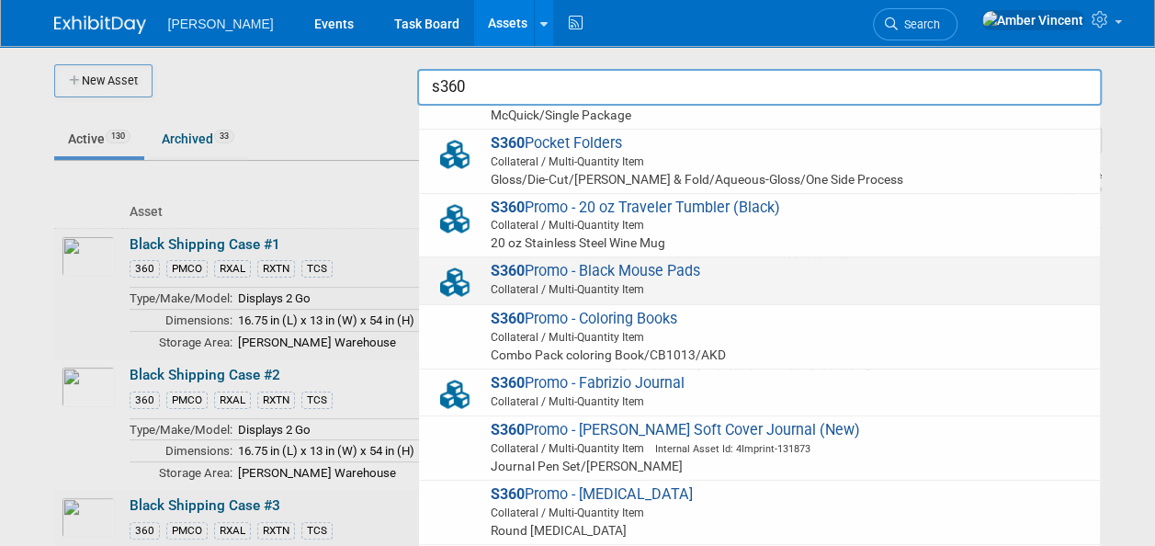
scroll to position [735, 0]
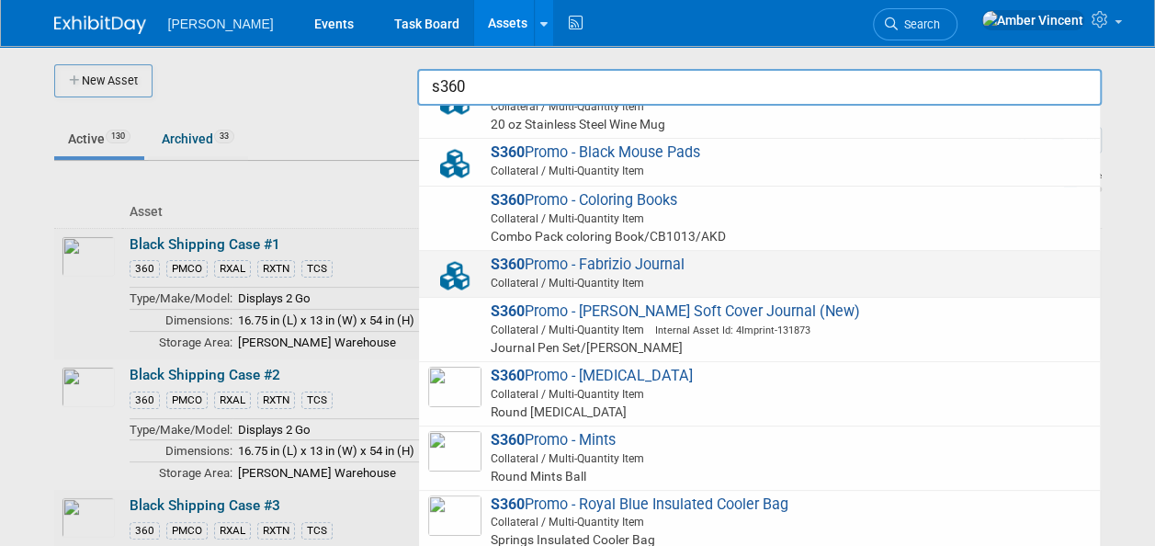
click at [654, 265] on span "S360 Promo - Fabrizio Journal Collateral / Multi-Quantity Item" at bounding box center [759, 275] width 663 height 38
type input "S360 Promo - Fabrizio Journal"
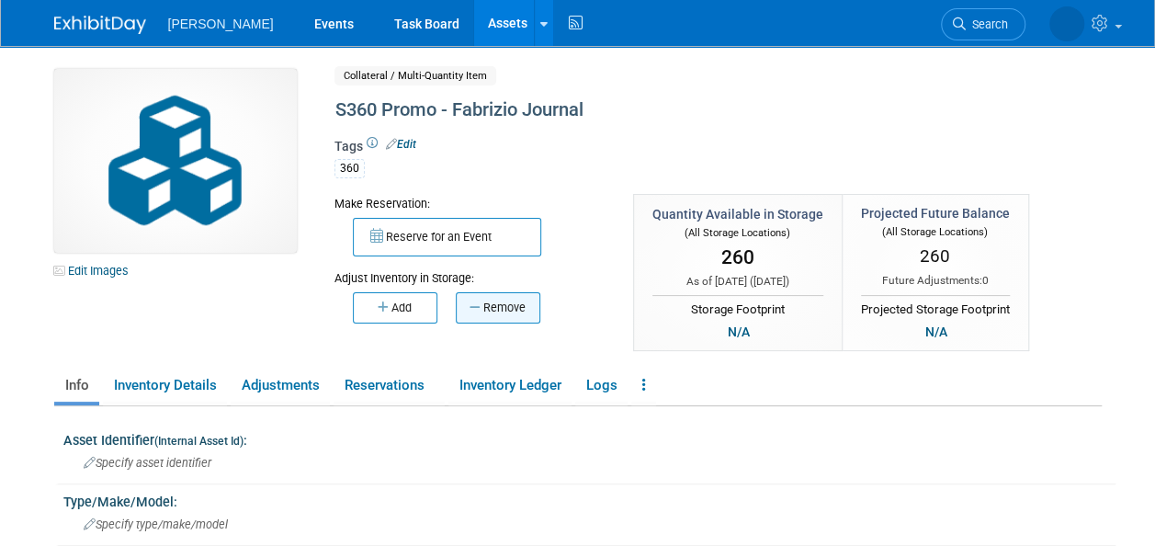
click at [500, 311] on button "Remove" at bounding box center [498, 307] width 85 height 31
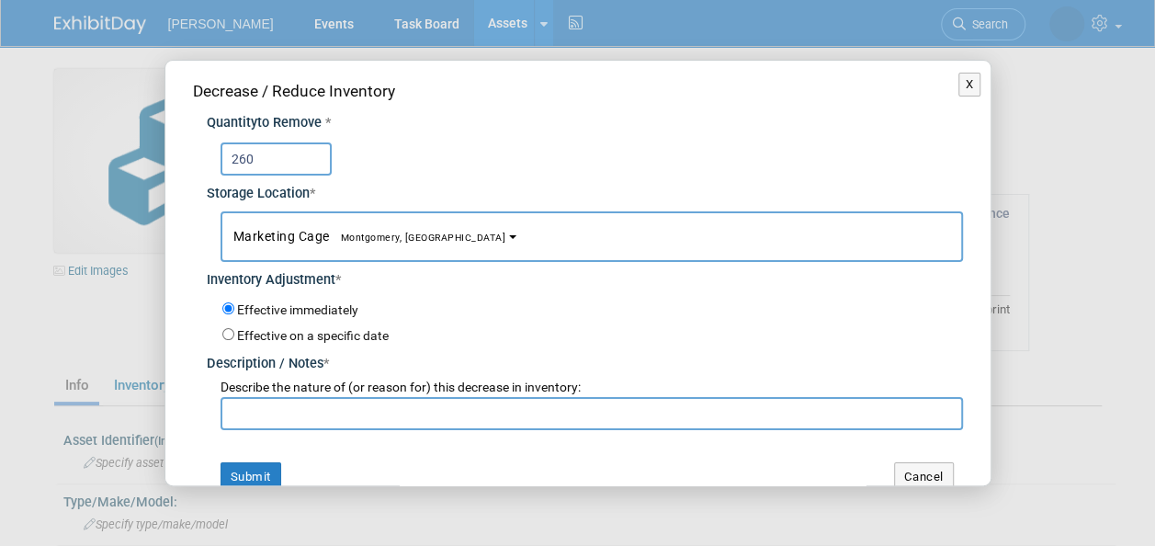
type input "260"
click at [382, 404] on input "text" at bounding box center [592, 413] width 743 height 33
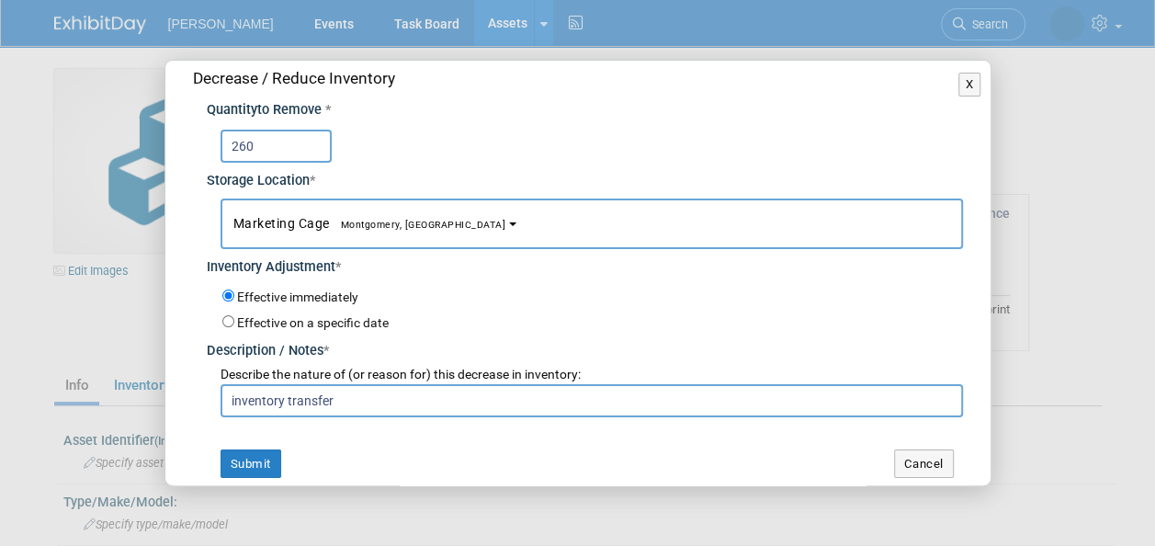
scroll to position [23, 0]
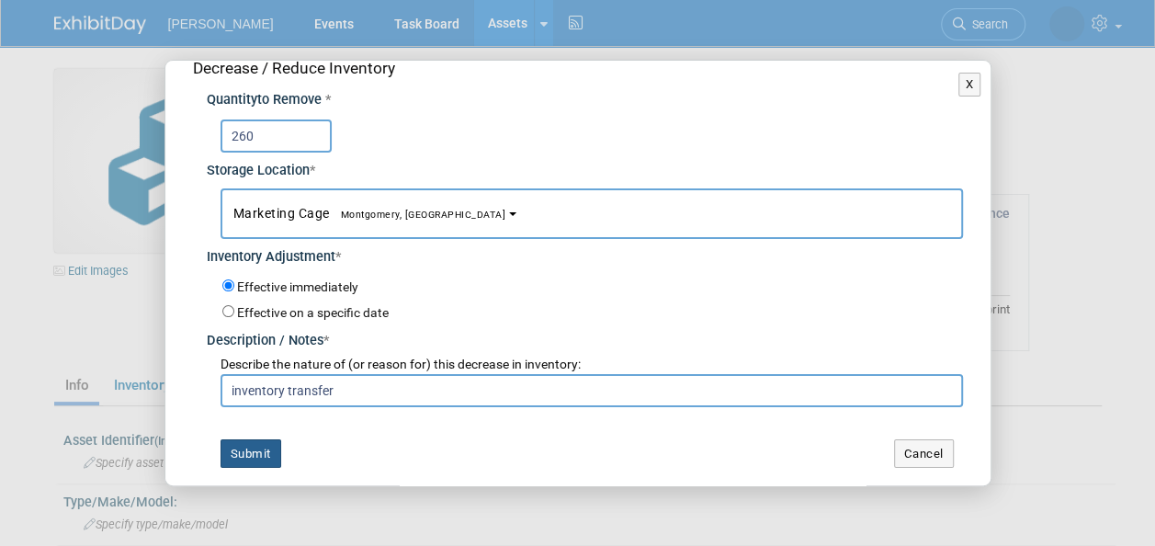
type input "inventory transfer"
click at [263, 456] on button "Submit" at bounding box center [251, 453] width 61 height 29
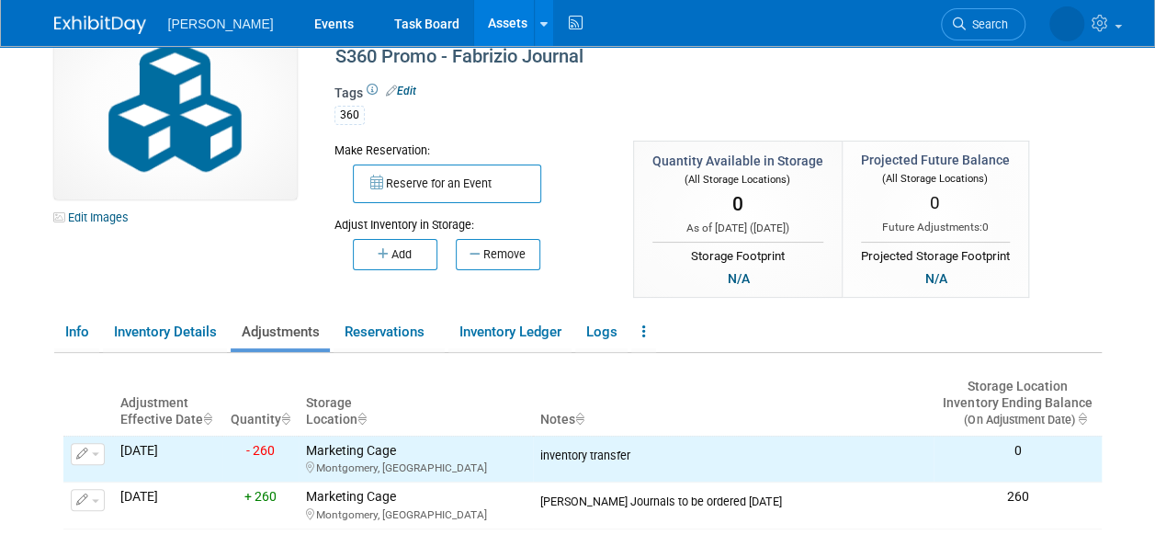
scroll to position [92, 0]
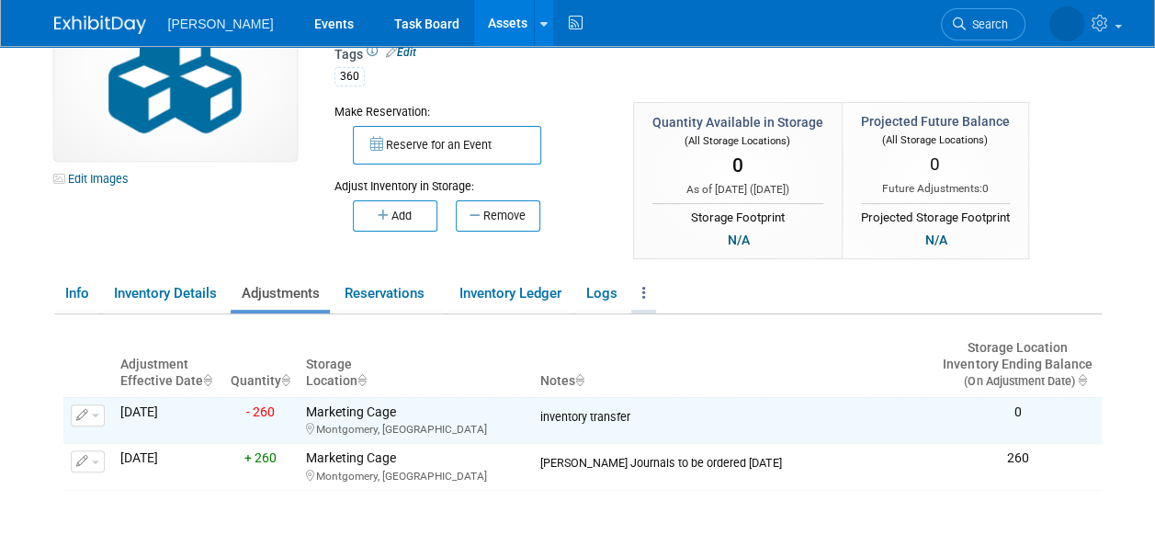
click at [645, 290] on icon at bounding box center [645, 293] width 4 height 14
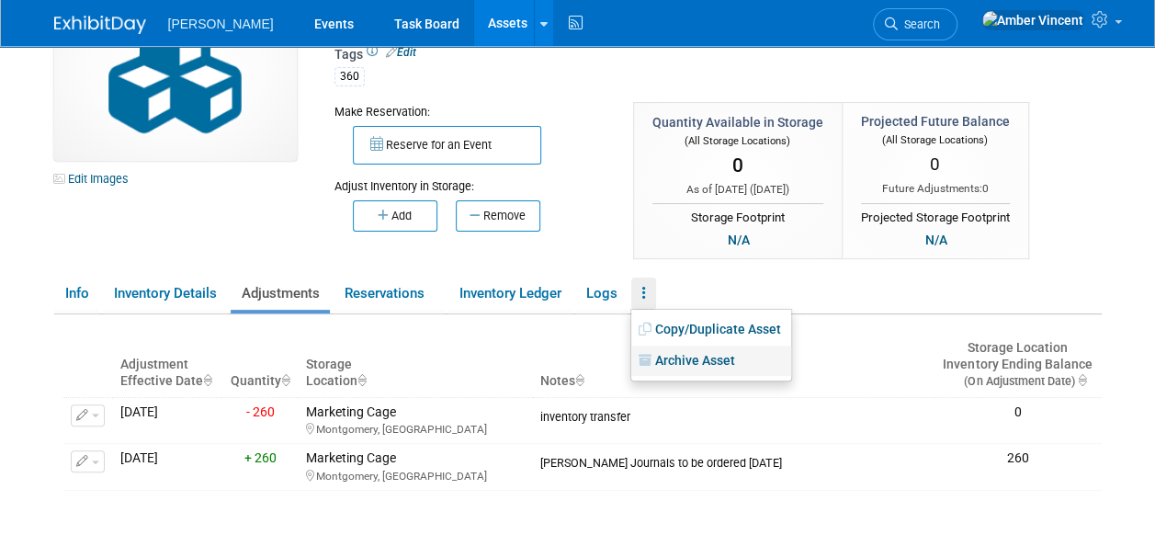
click at [666, 360] on link "Archive Asset" at bounding box center [712, 361] width 160 height 31
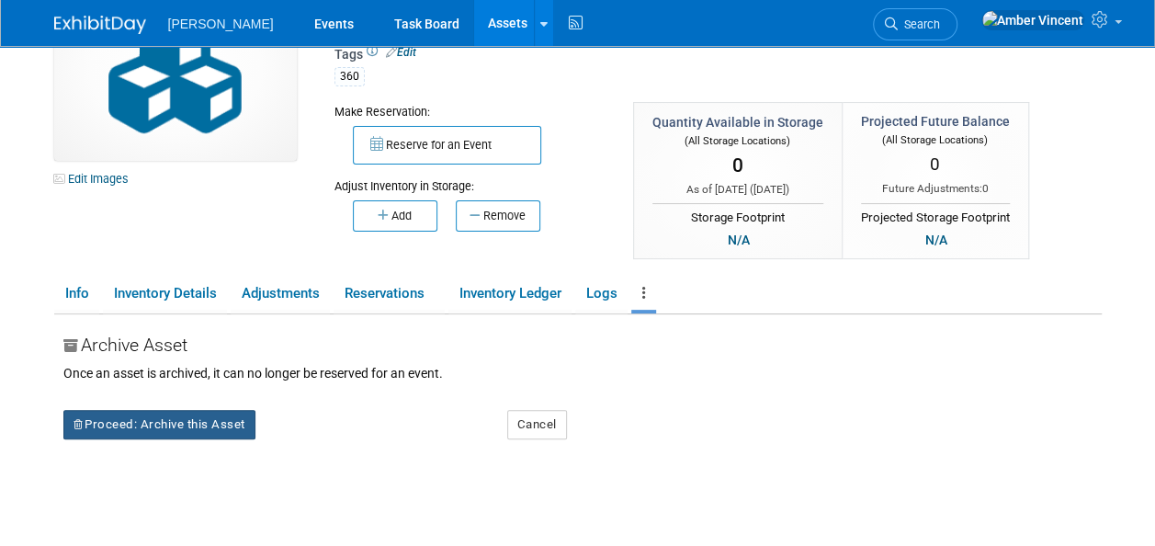
click at [211, 430] on button "Proceed: Archive this Asset" at bounding box center [159, 424] width 192 height 29
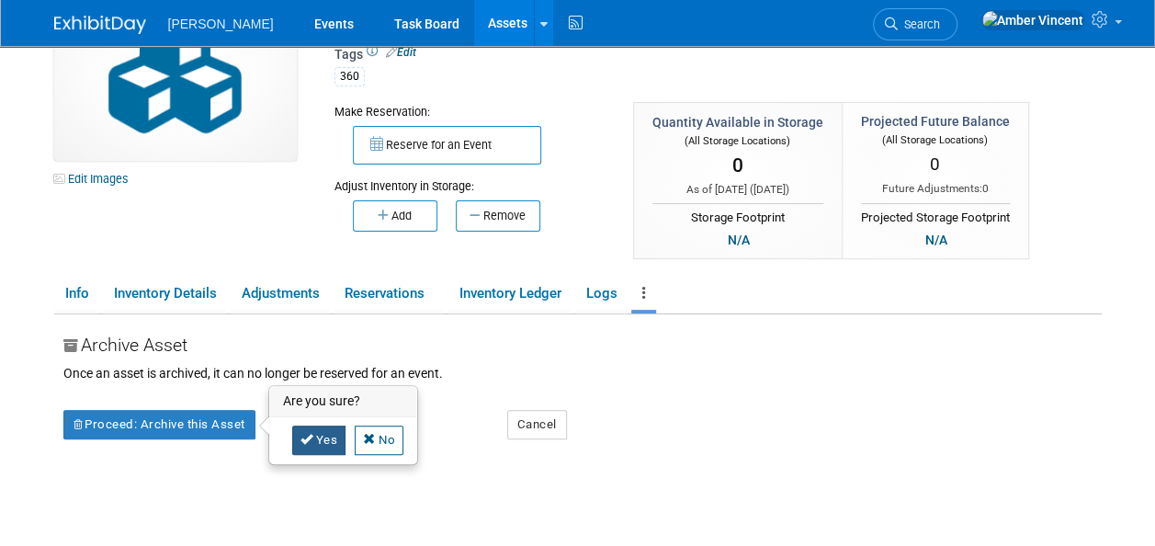
click at [309, 438] on icon at bounding box center [307, 439] width 13 height 12
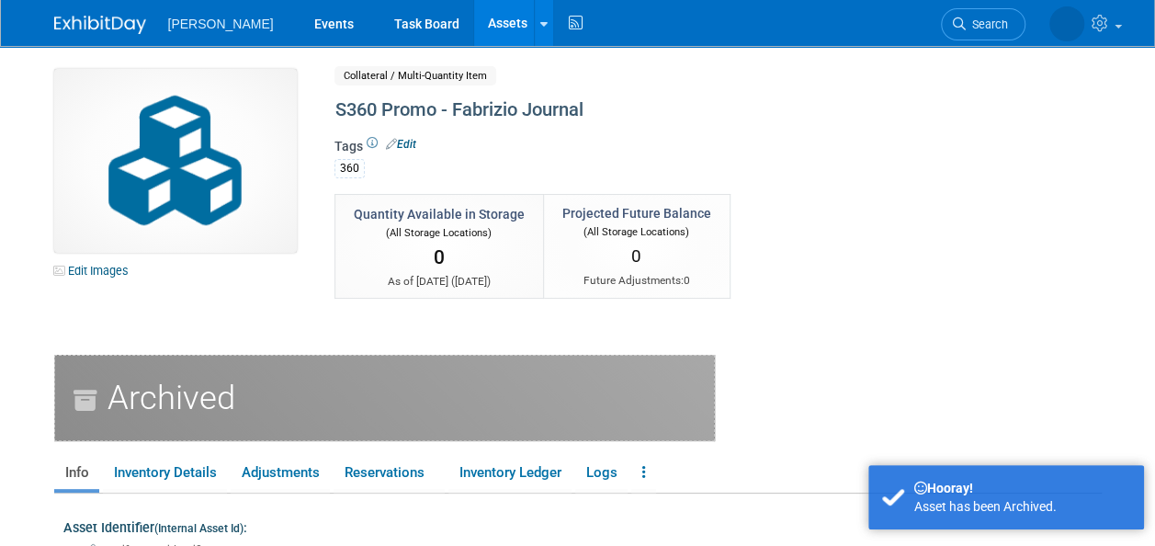
click at [474, 18] on link "Assets" at bounding box center [507, 23] width 67 height 46
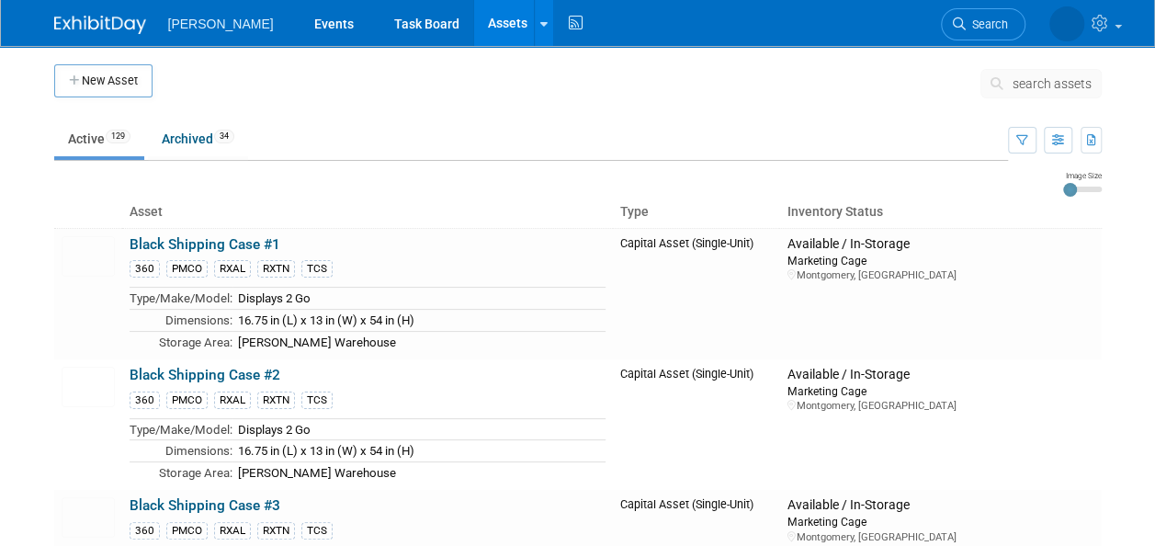
click at [1044, 82] on span "search assets" at bounding box center [1052, 83] width 79 height 15
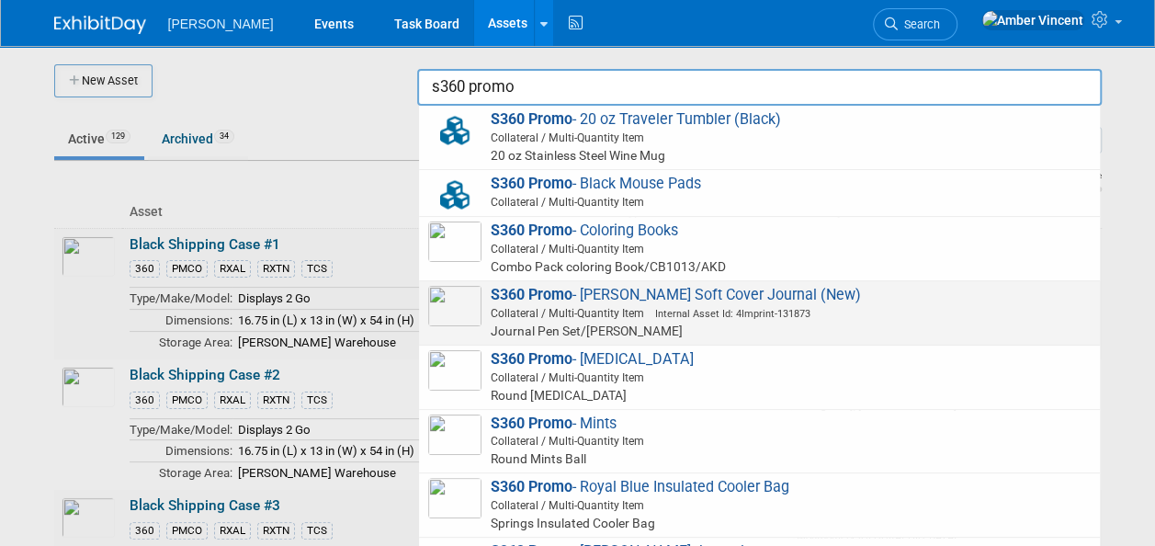
click at [673, 332] on span "Journal Pen Set/[PERSON_NAME]" at bounding box center [762, 331] width 657 height 18
type input "S360 Promo - Fabrizio Soft Cover Journal (New)"
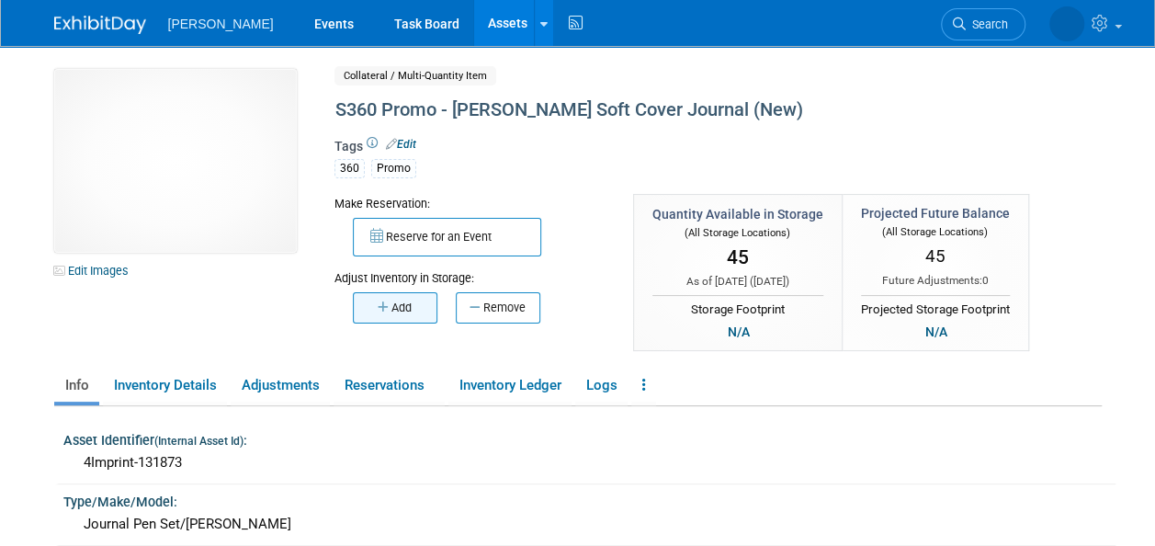
click at [383, 305] on icon "button" at bounding box center [385, 308] width 14 height 12
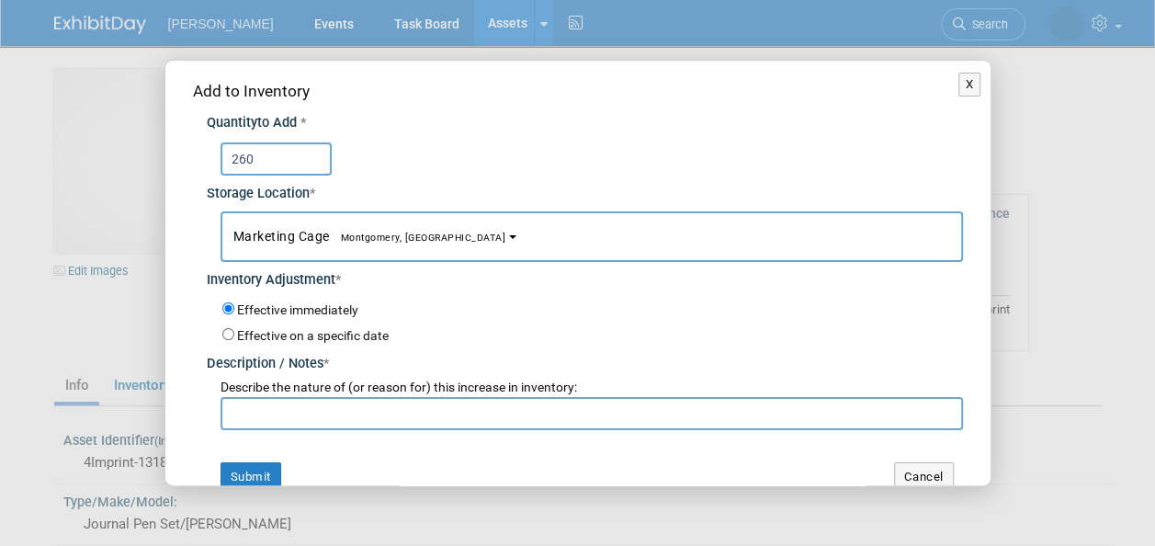
type input "260"
click at [300, 414] on input "text" at bounding box center [592, 413] width 743 height 33
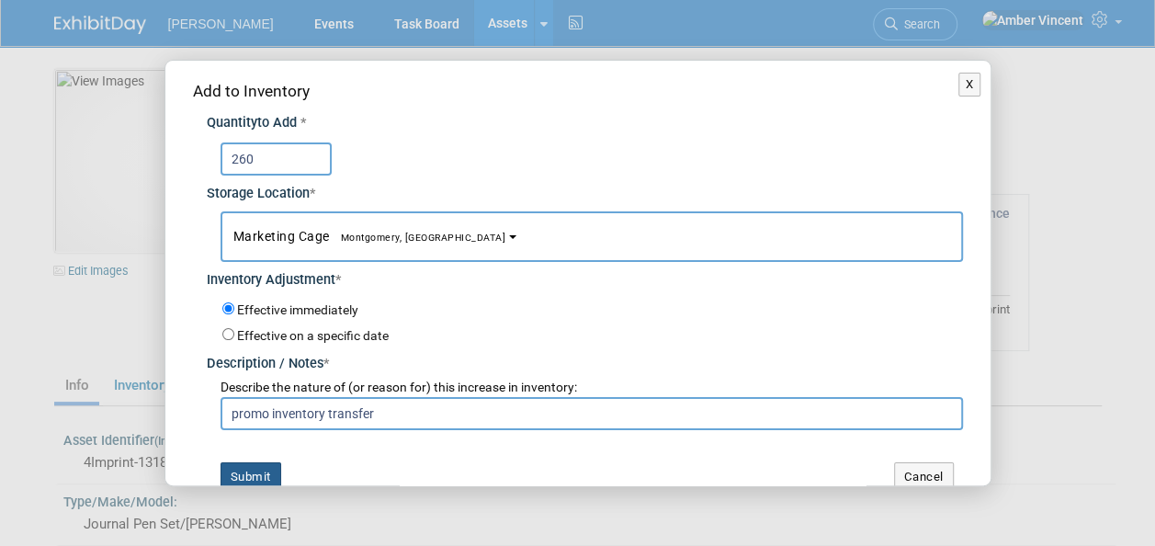
type input "promo inventory transfer"
click at [251, 472] on button "Submit" at bounding box center [251, 476] width 61 height 29
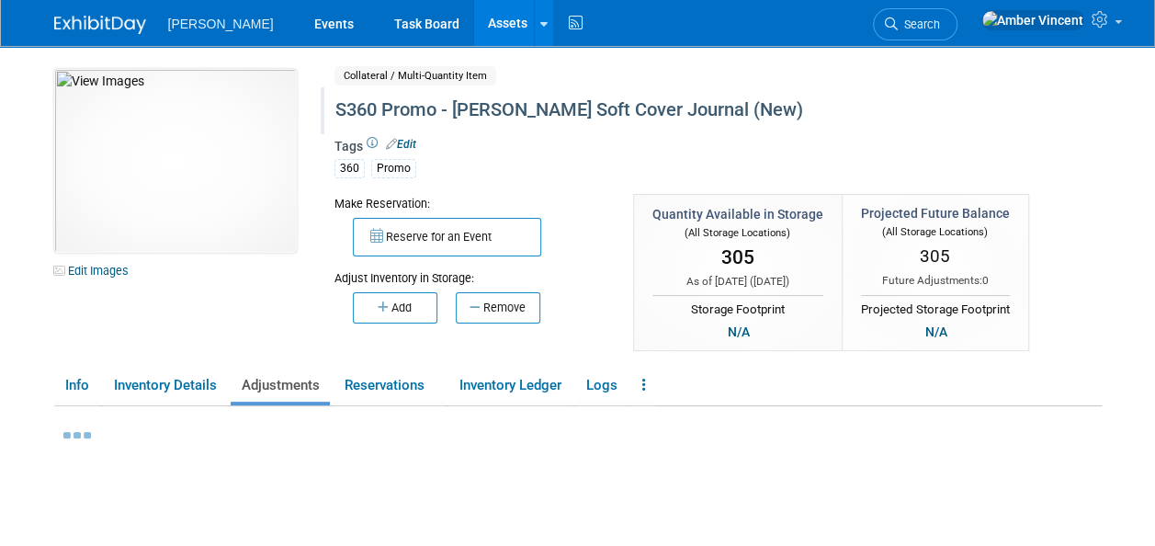
click at [715, 112] on div "S360 Promo - Fabrizio Soft Cover Journal (New)" at bounding box center [676, 110] width 695 height 33
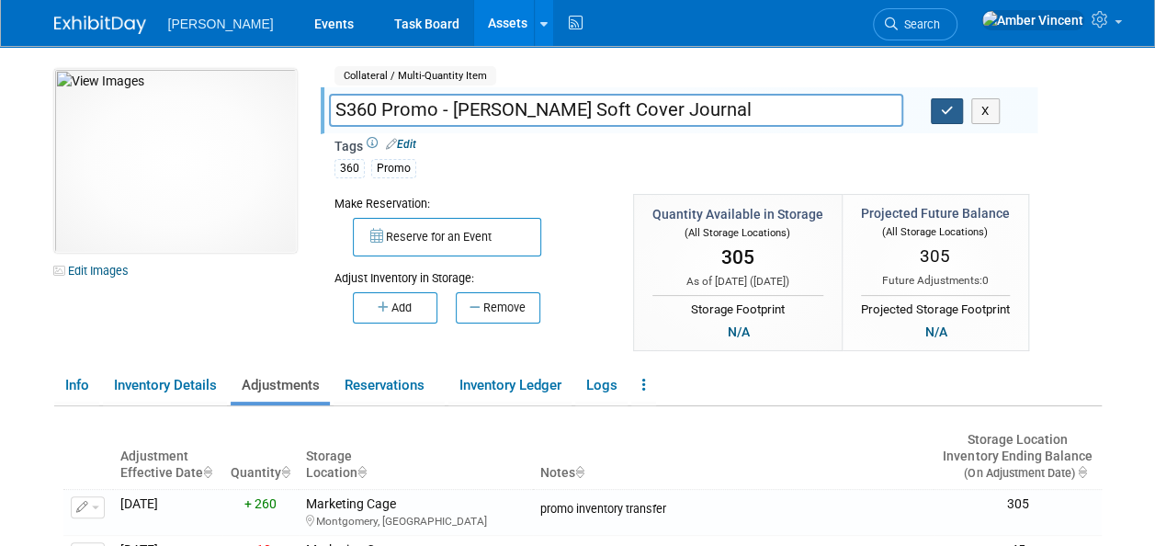
type input "S360 Promo - [PERSON_NAME] Soft Cover Journal"
click at [947, 118] on button "button" at bounding box center [947, 111] width 33 height 26
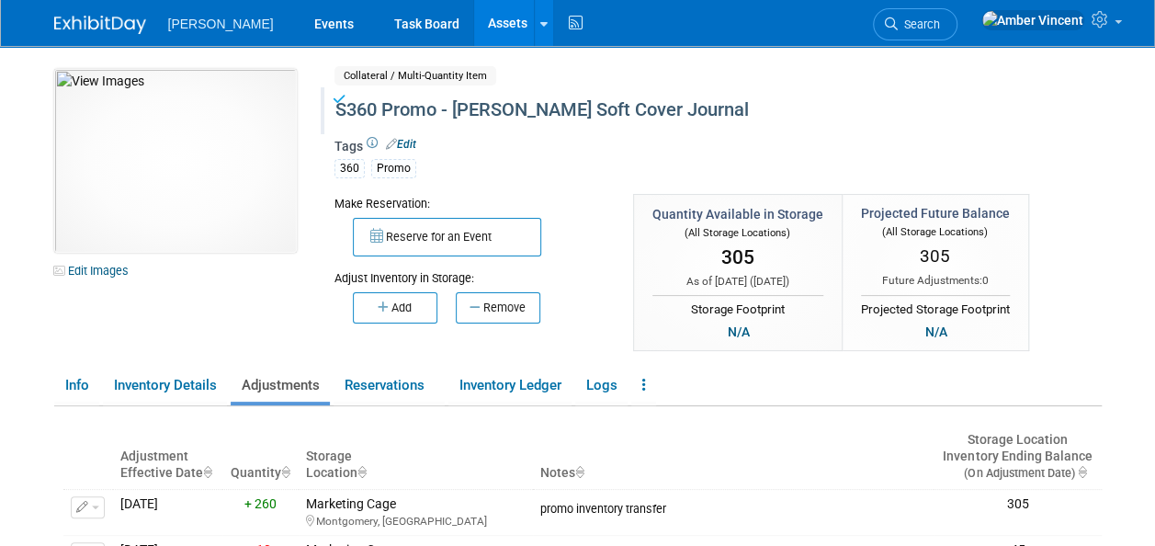
click at [474, 25] on link "Assets" at bounding box center [507, 23] width 67 height 46
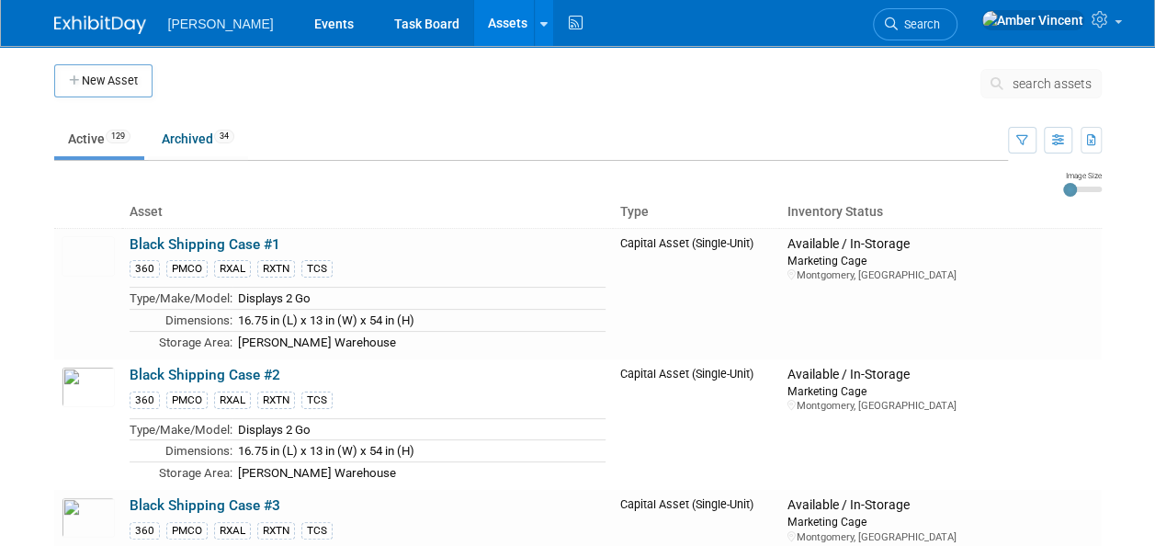
click at [1033, 85] on span "search assets" at bounding box center [1052, 83] width 79 height 15
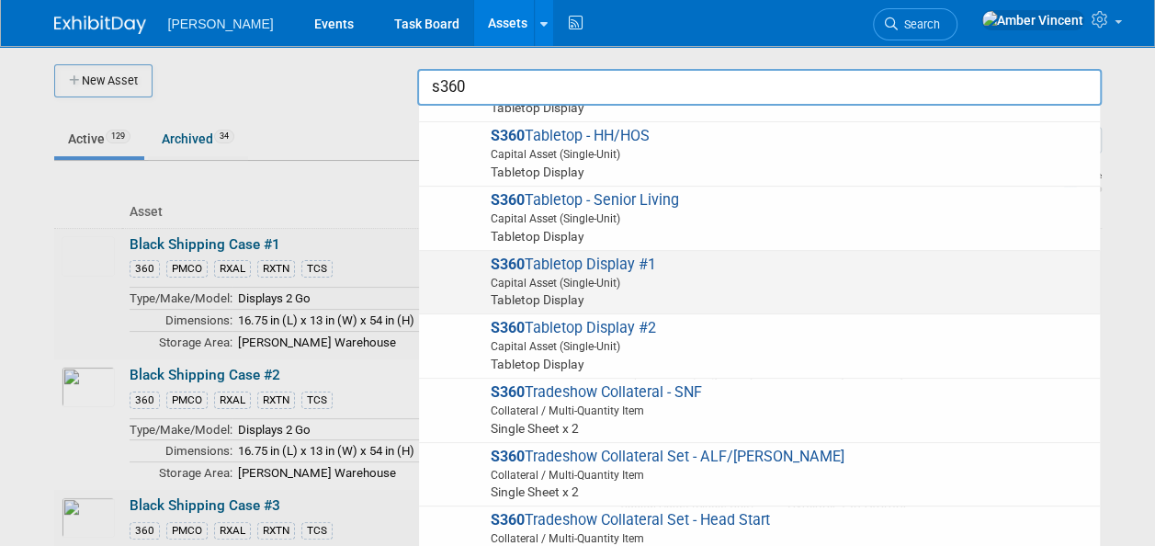
scroll to position [1655, 0]
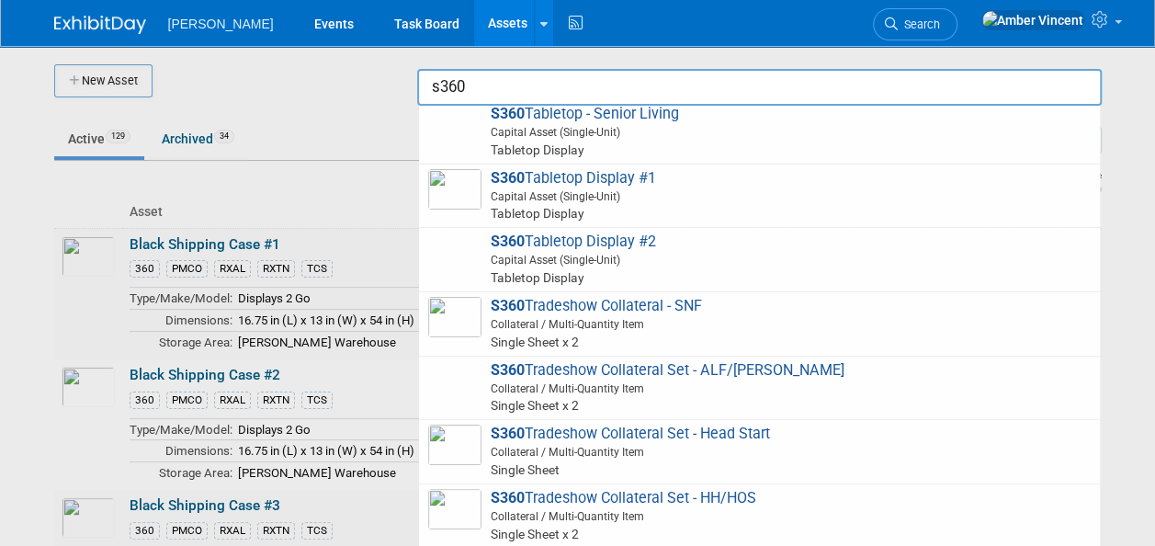
type input "s360"
click at [578, 245] on div at bounding box center [578, 273] width 0 height 546
